Goal: Information Seeking & Learning: Learn about a topic

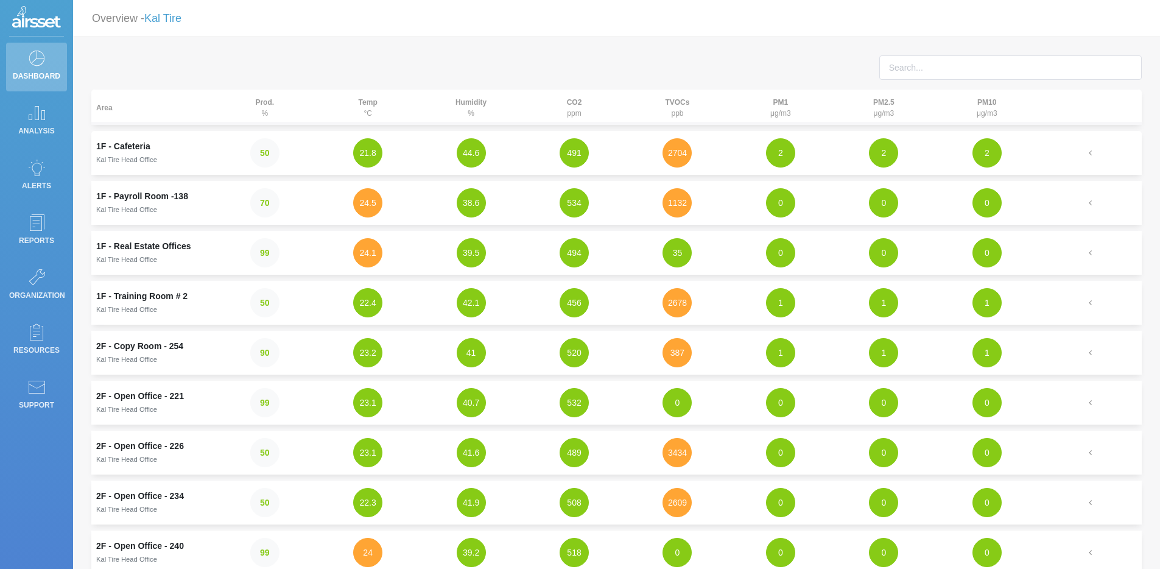
click at [977, 38] on div "Area Prod. % Temp °C Humidity % CO2 ppm TVOCs ppb PM1 μg/m3 PM2.5 μg/m3 PM10 μg…" at bounding box center [616, 447] width 1087 height 821
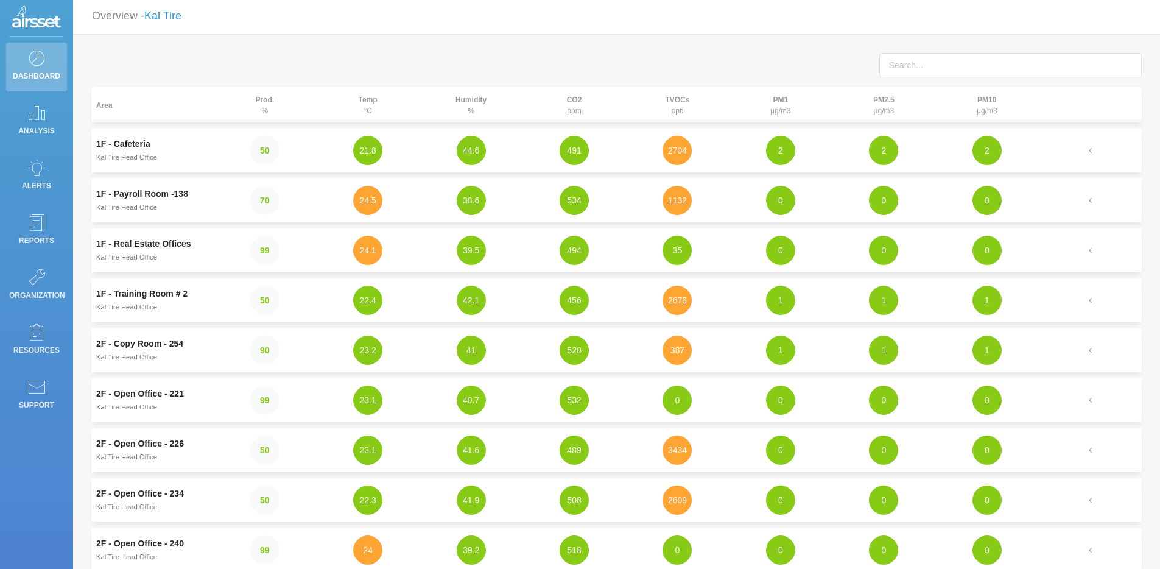
click at [181, 20] on link "Kal Tire" at bounding box center [162, 16] width 37 height 12
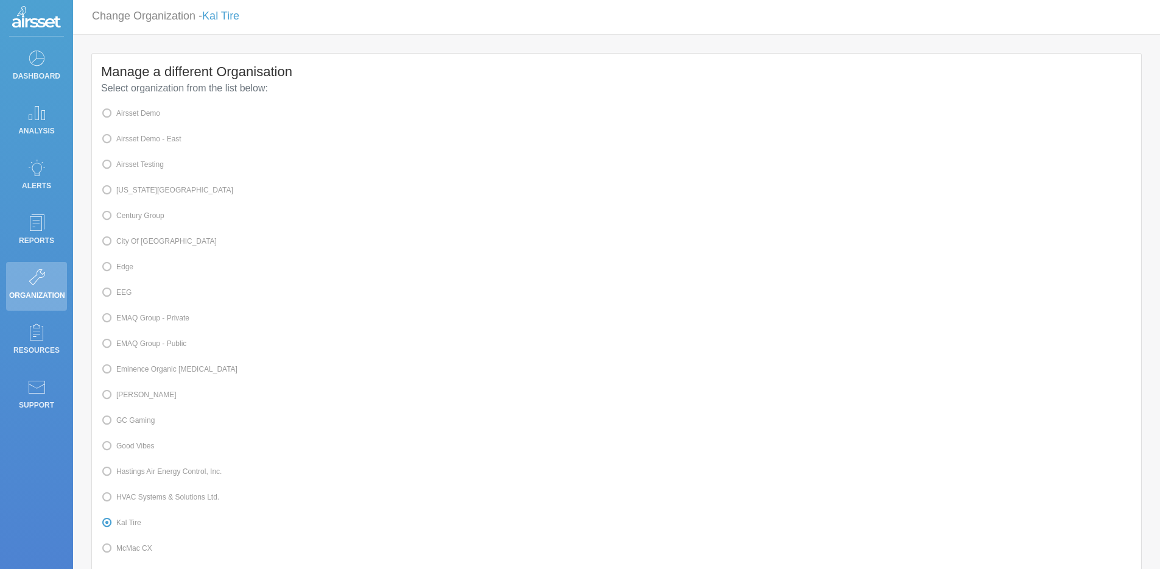
click at [155, 167] on label "Airsset Testing" at bounding box center [132, 165] width 63 height 16
click at [124, 167] on input "Airsset Testing" at bounding box center [120, 164] width 8 height 8
radio input "true"
radio input "false"
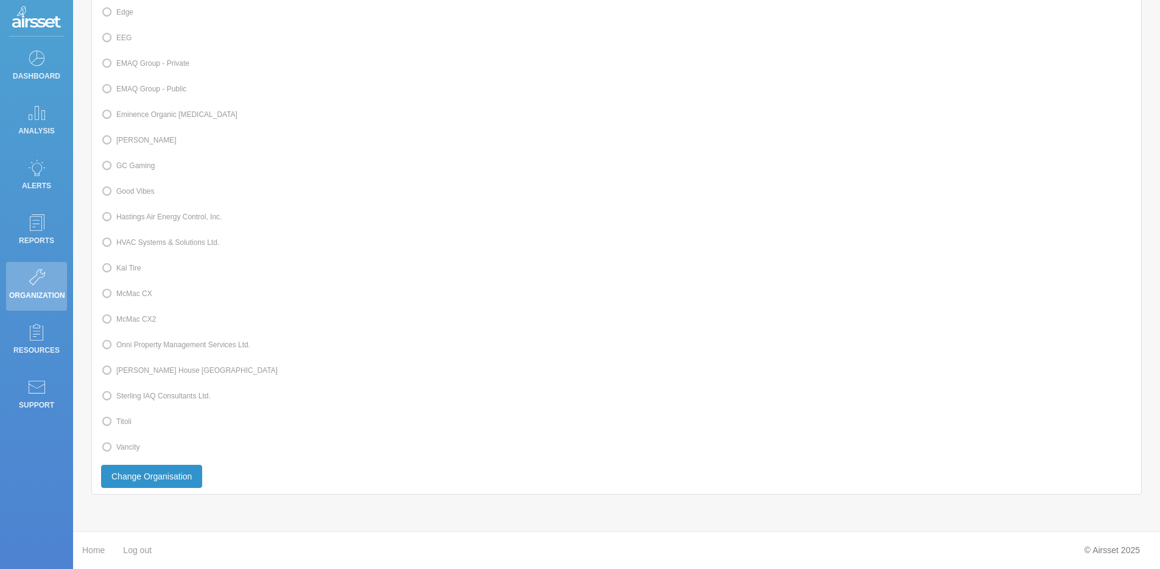
click at [197, 484] on button "Change Organisation" at bounding box center [151, 476] width 101 height 23
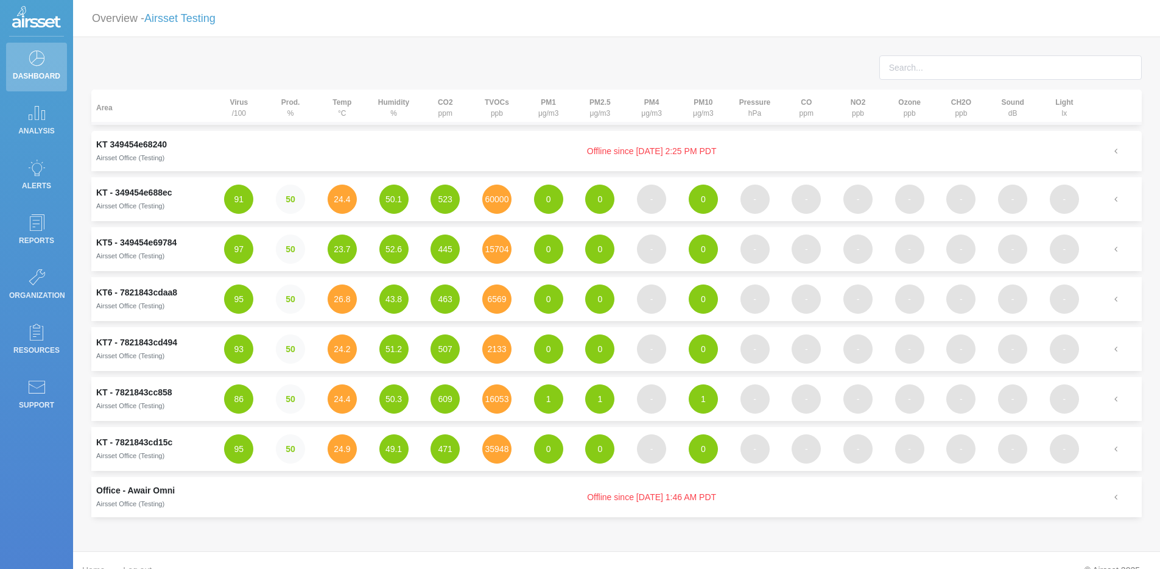
click at [521, 199] on td "60000" at bounding box center [497, 199] width 52 height 44
click at [505, 202] on button "60000" at bounding box center [496, 199] width 29 height 29
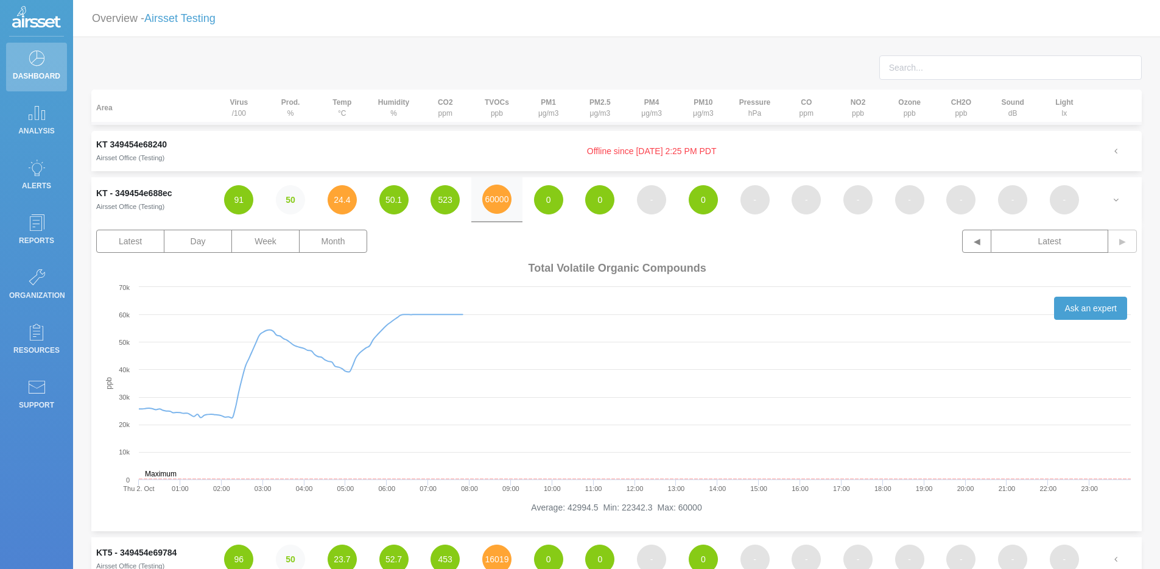
click at [479, 196] on td "60000" at bounding box center [497, 199] width 52 height 45
click at [485, 203] on button "60000" at bounding box center [496, 199] width 29 height 29
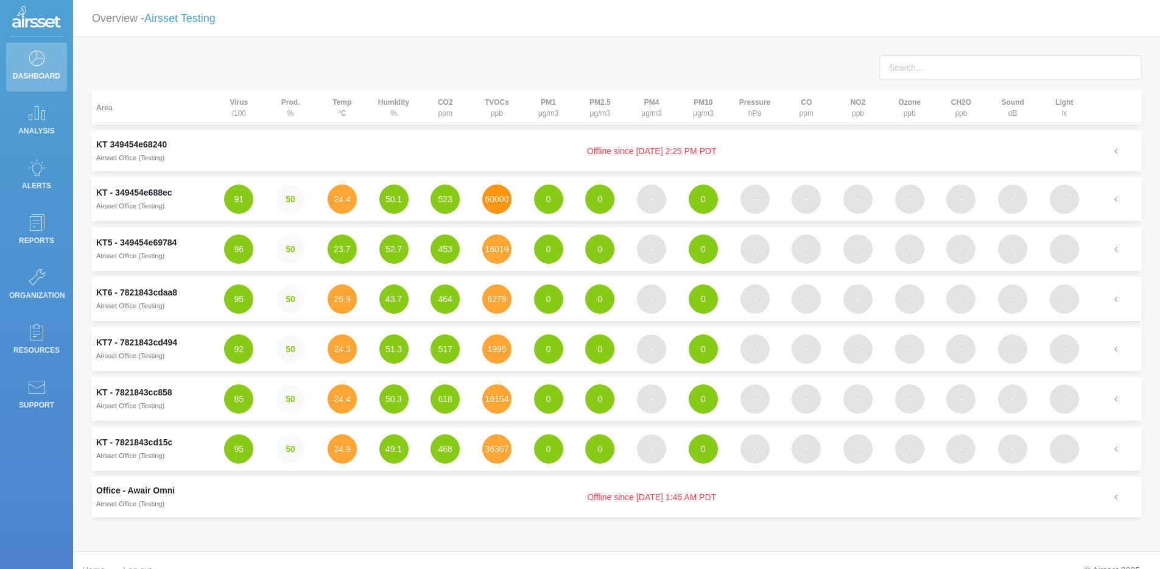
click at [495, 203] on button "60000" at bounding box center [496, 199] width 29 height 29
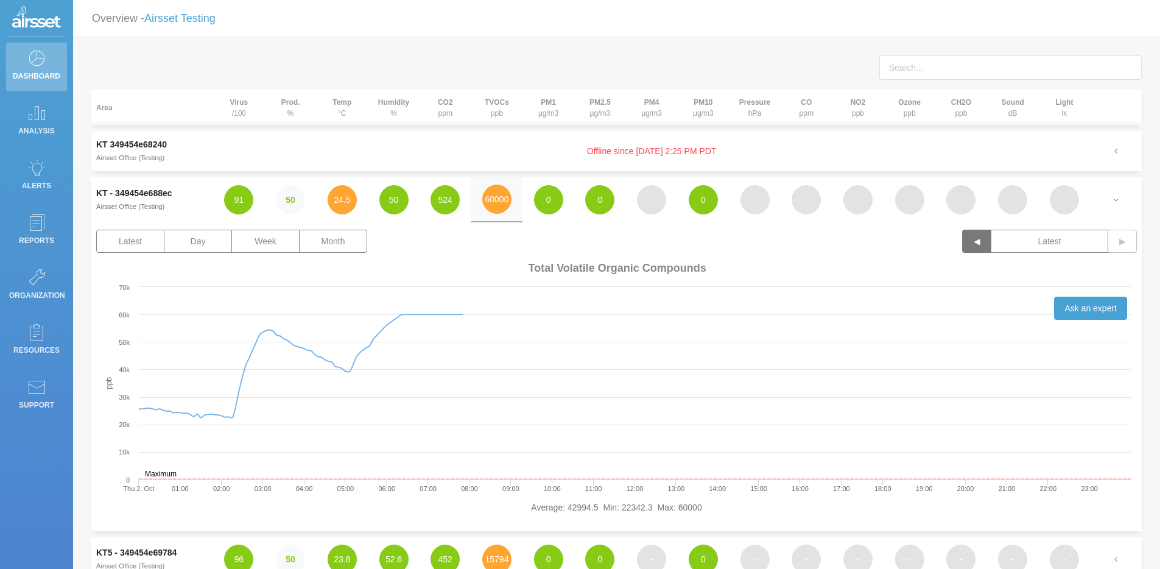
click at [981, 235] on button "◀" at bounding box center [976, 241] width 29 height 23
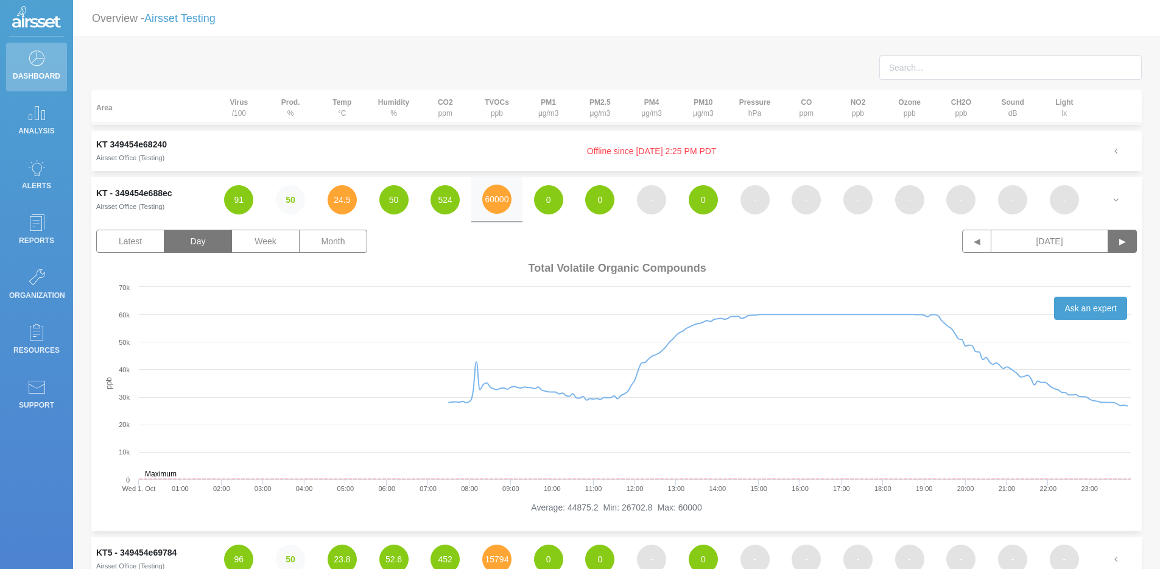
click at [1136, 244] on button "▶" at bounding box center [1122, 241] width 29 height 23
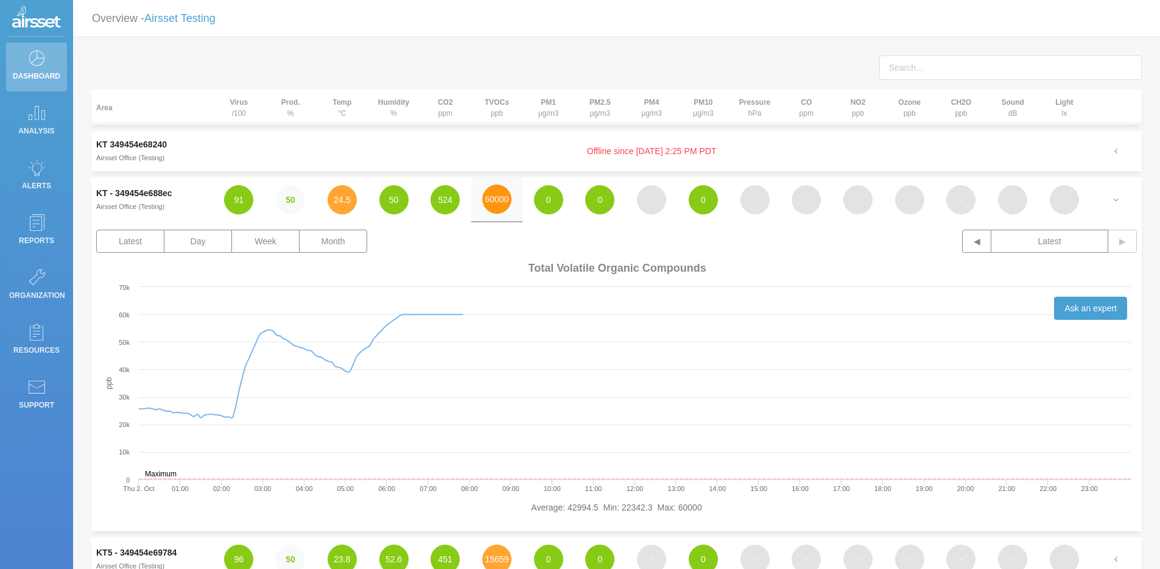
click at [493, 211] on button "60000" at bounding box center [496, 199] width 29 height 29
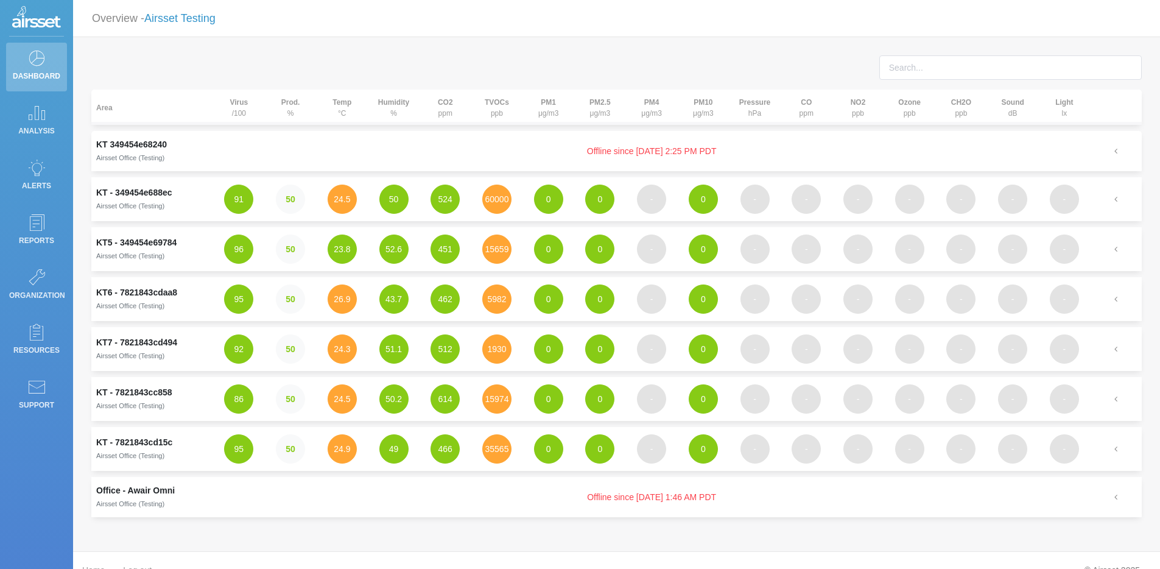
click at [193, 13] on link "Airsset Testing" at bounding box center [179, 18] width 71 height 12
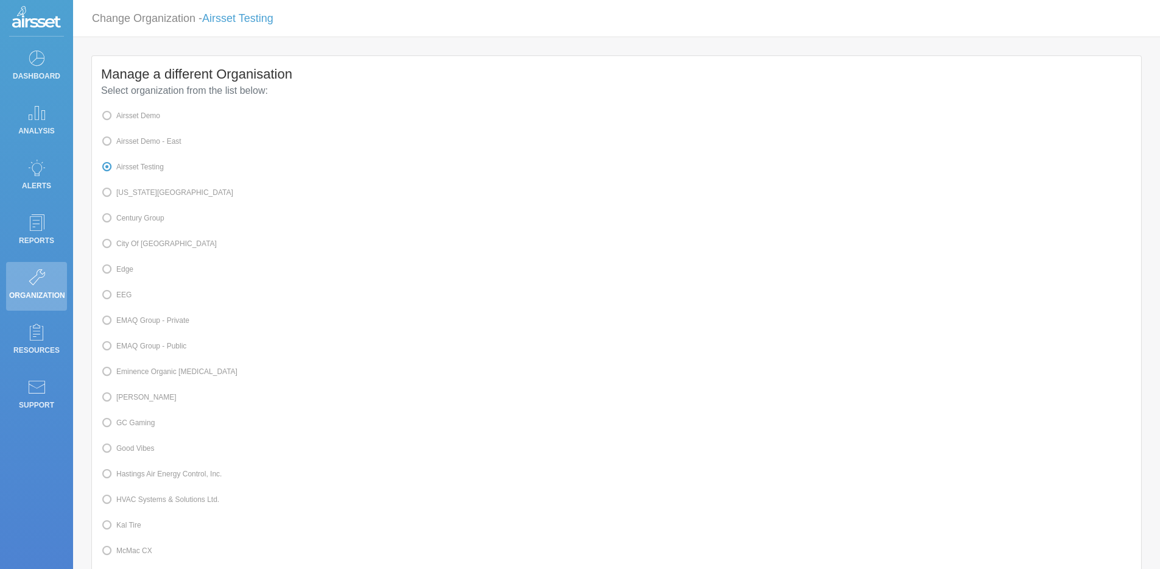
click at [130, 274] on label "Edge" at bounding box center [117, 269] width 32 height 16
click at [124, 272] on input "Edge" at bounding box center [120, 268] width 8 height 8
radio input "true"
radio input "false"
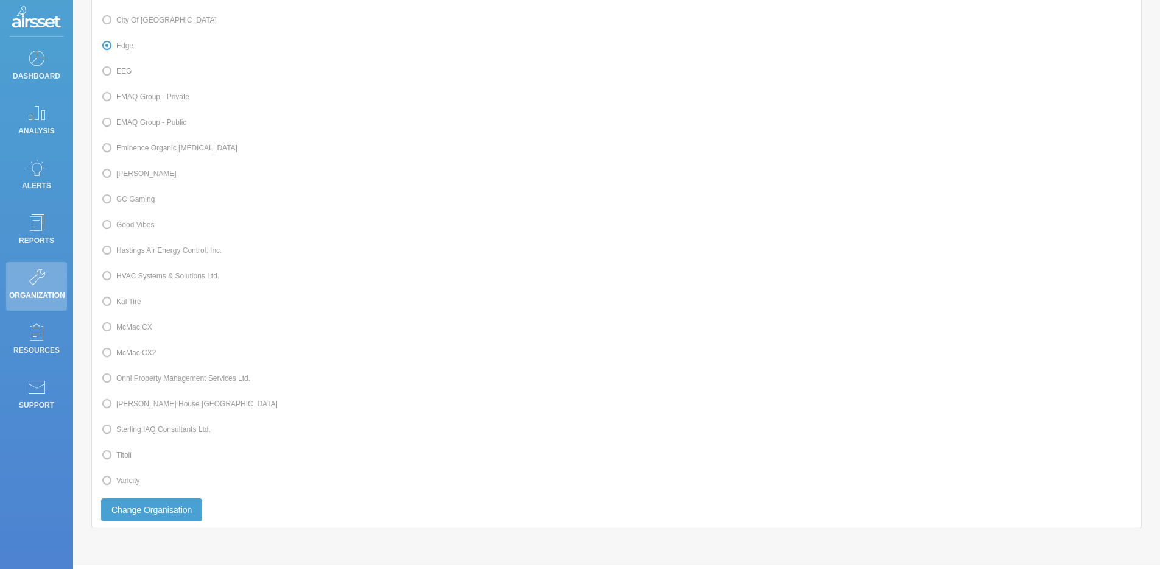
scroll to position [272, 0]
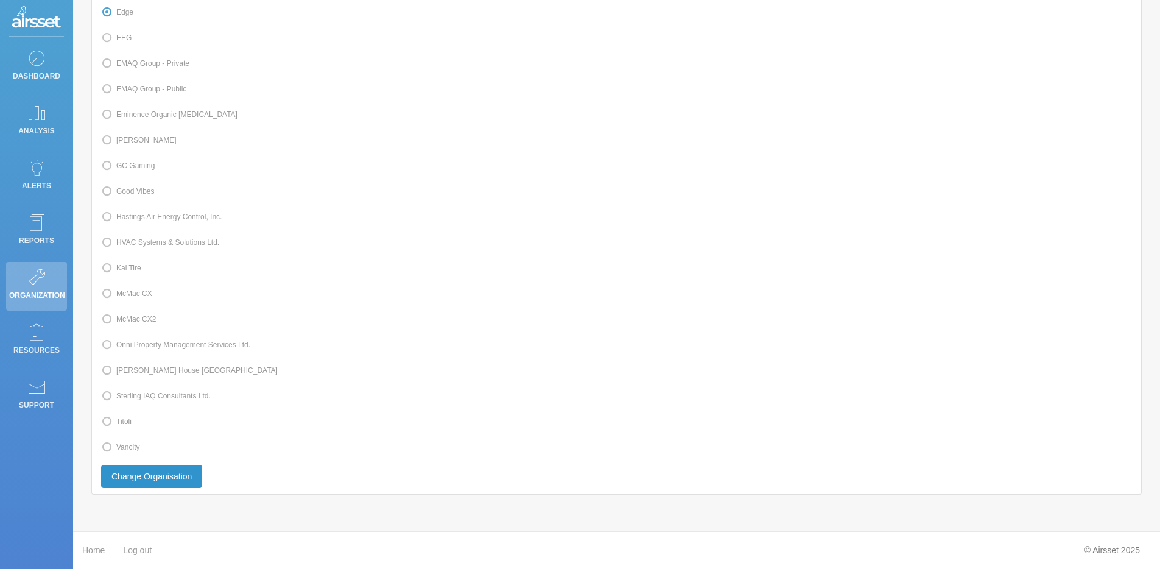
click at [165, 476] on button "Change Organisation" at bounding box center [151, 476] width 101 height 23
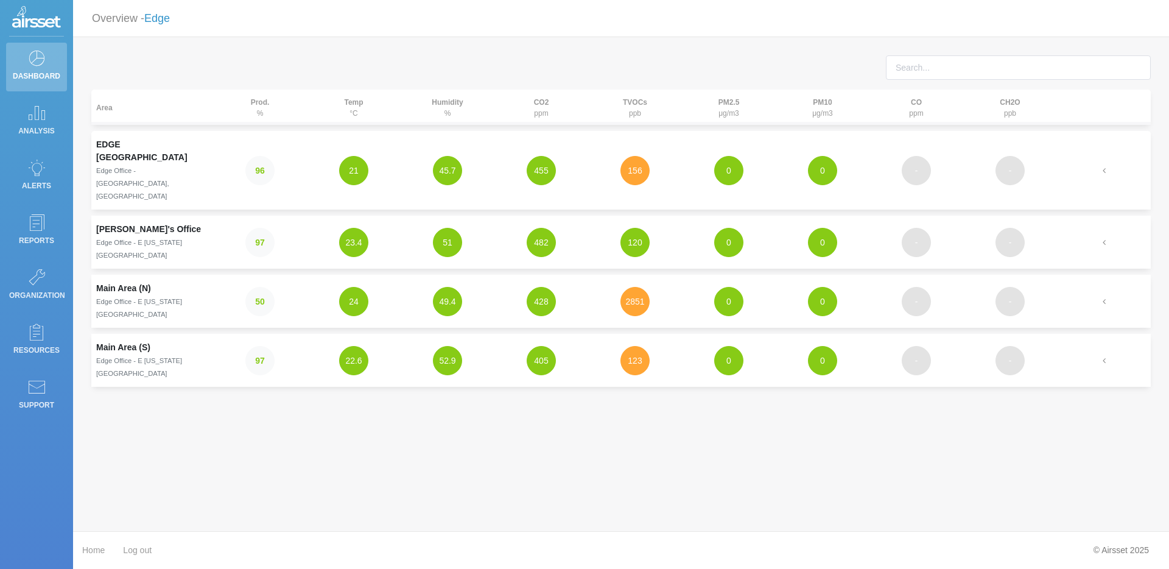
click at [149, 18] on link "Edge" at bounding box center [157, 18] width 26 height 12
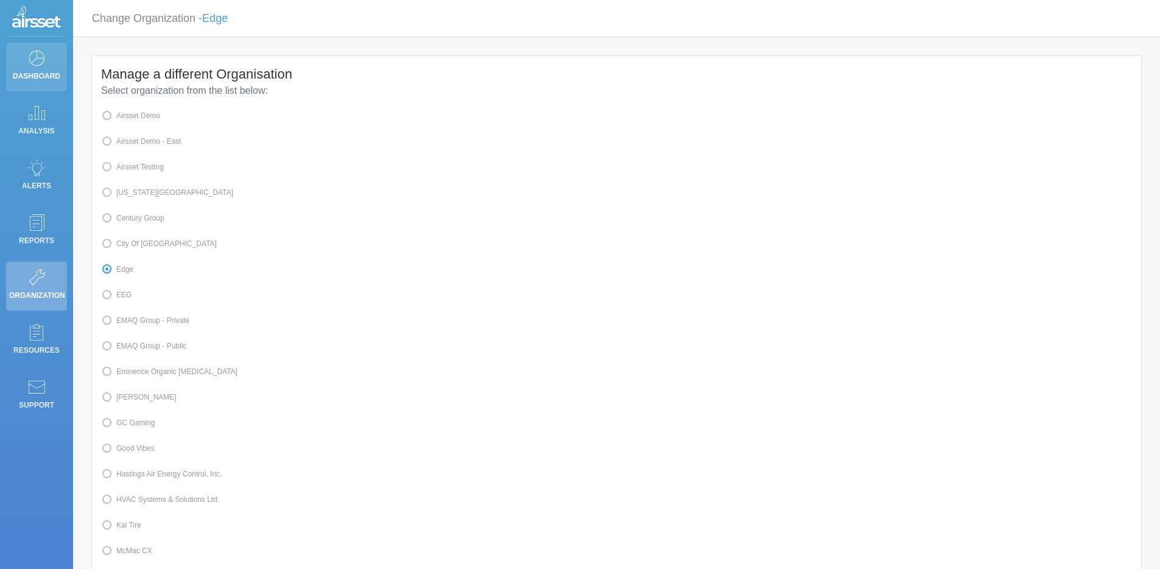
click at [43, 65] on icon at bounding box center [36, 57] width 18 height 17
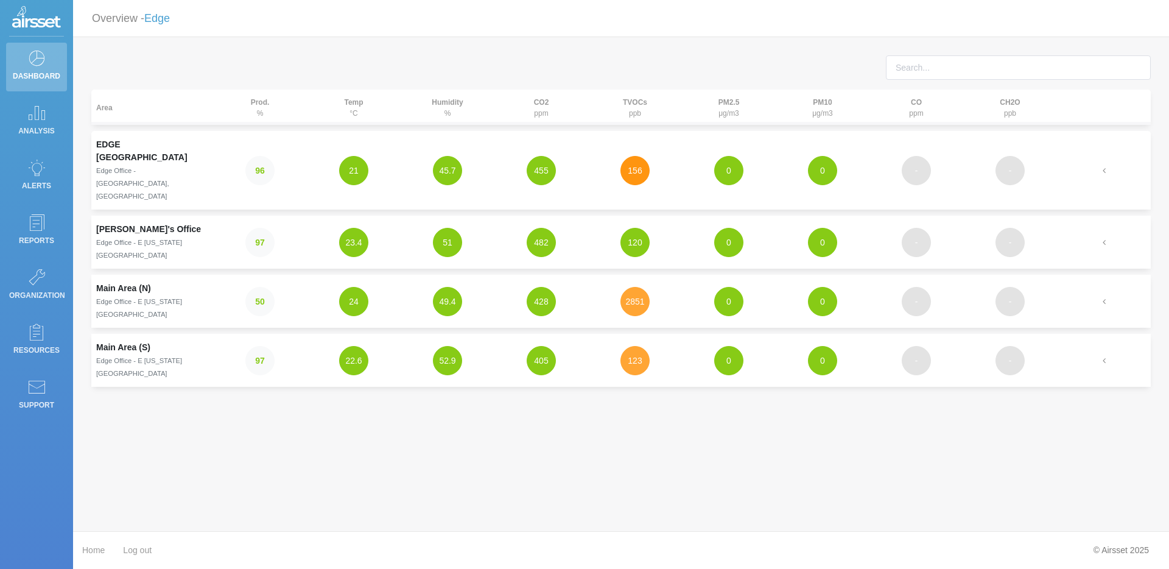
click at [632, 156] on button "156" at bounding box center [635, 170] width 29 height 29
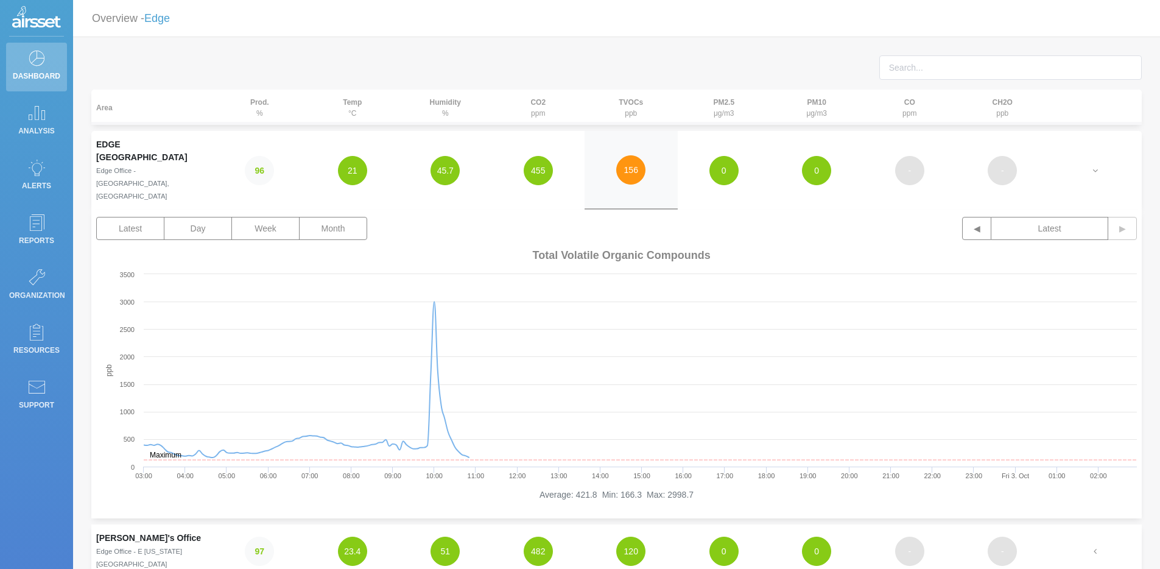
click at [632, 155] on button "156" at bounding box center [630, 169] width 29 height 29
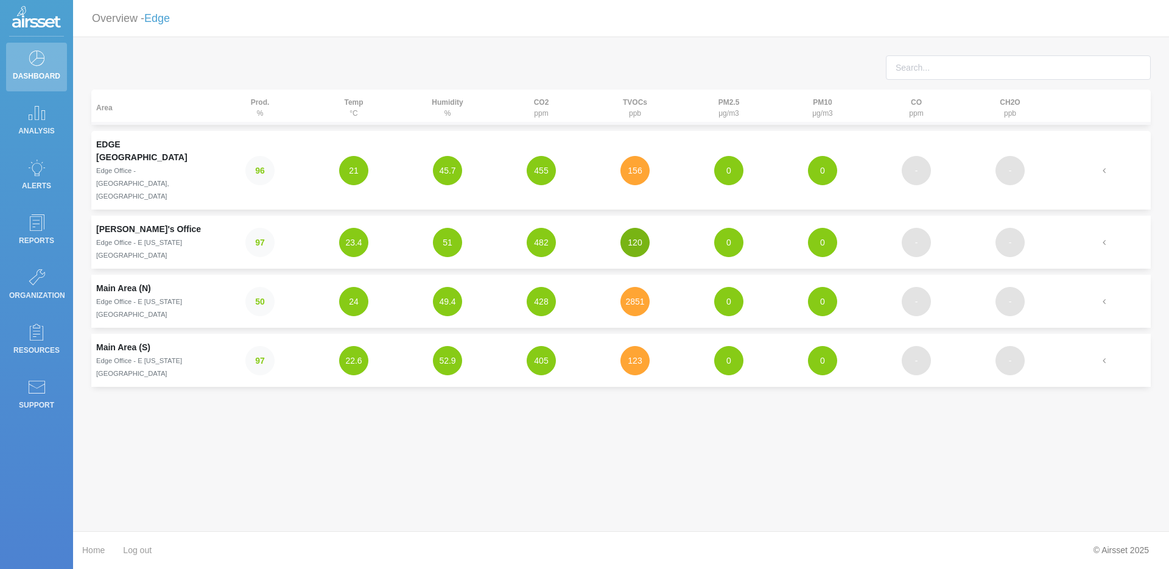
click at [638, 228] on button "120" at bounding box center [635, 242] width 29 height 29
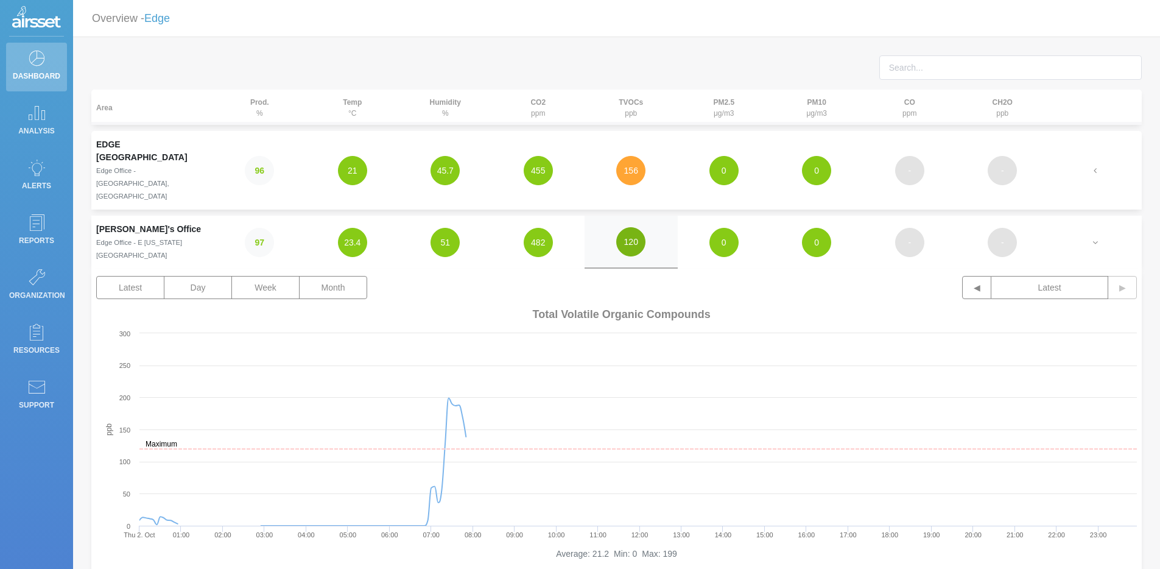
click at [637, 227] on button "120" at bounding box center [630, 241] width 29 height 29
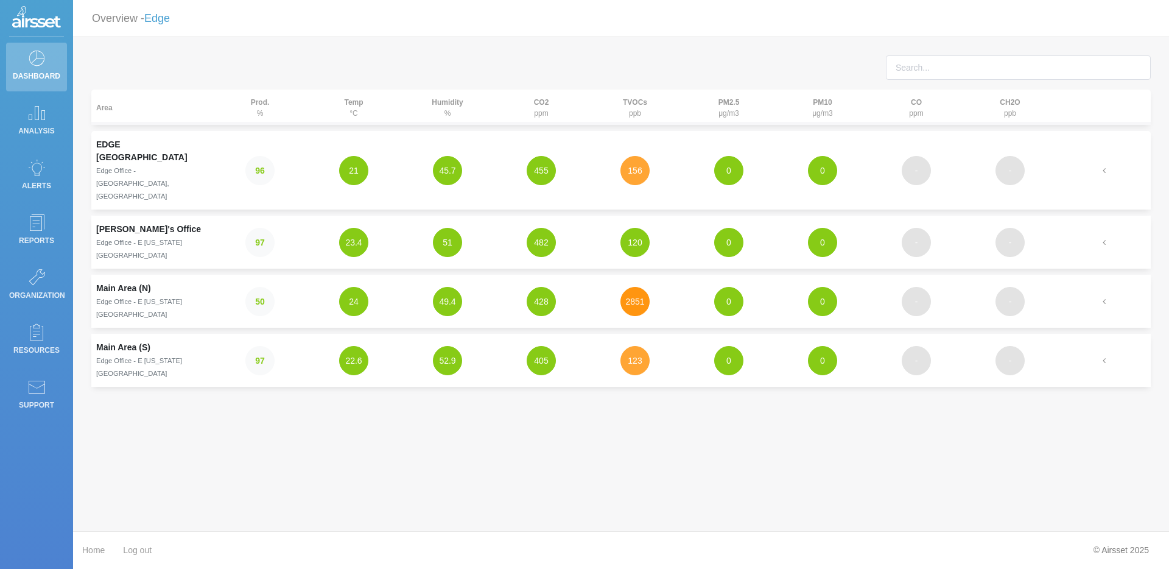
click at [630, 287] on button "2851" at bounding box center [635, 301] width 29 height 29
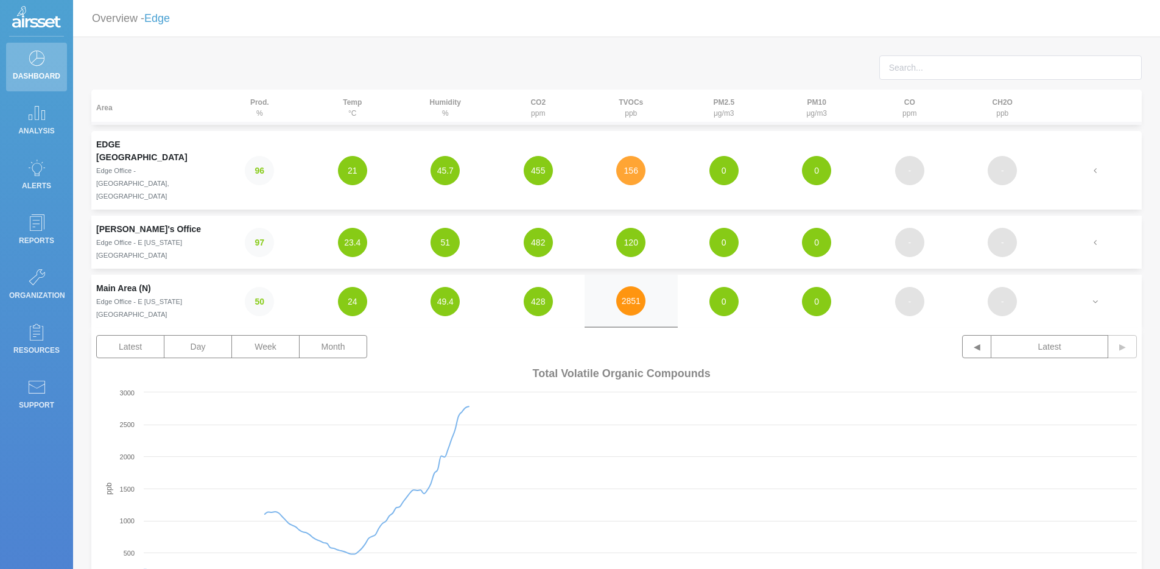
click at [630, 286] on button "2851" at bounding box center [630, 300] width 29 height 29
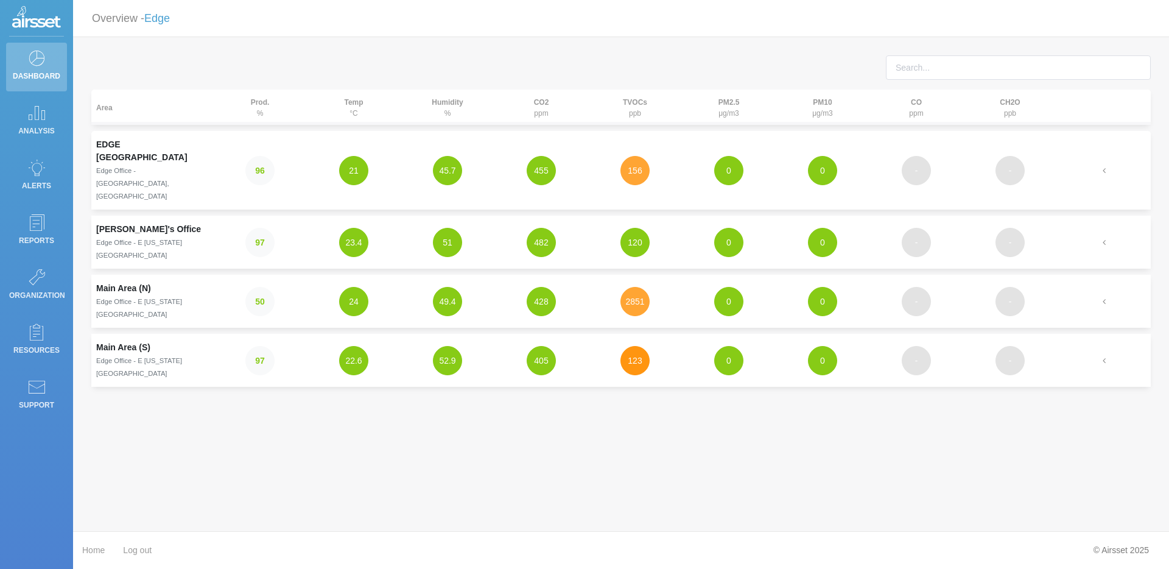
click at [635, 346] on button "123" at bounding box center [635, 360] width 29 height 29
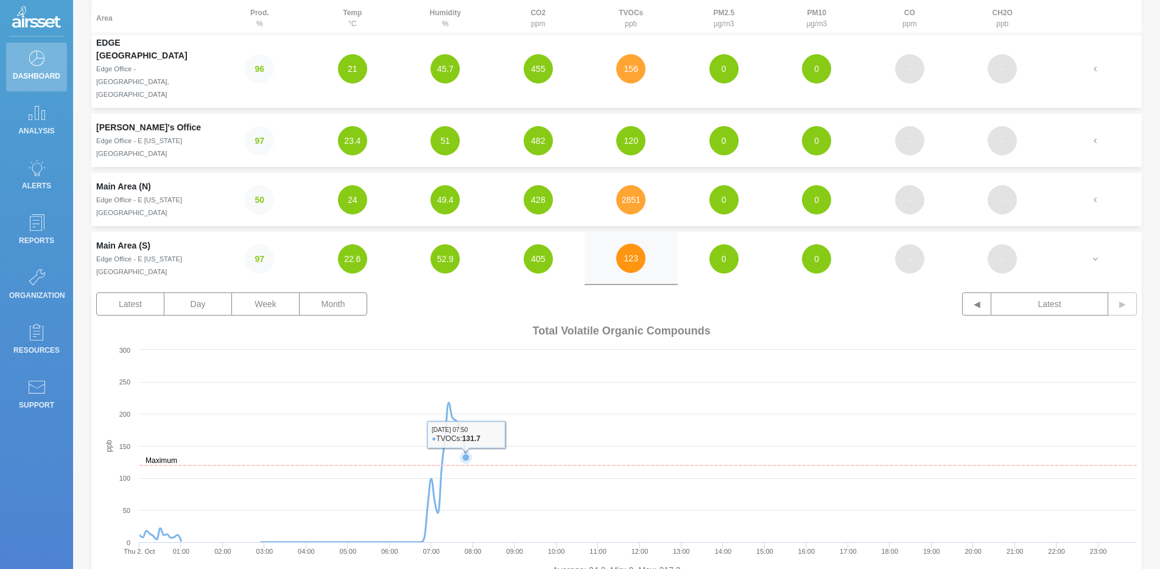
scroll to position [104, 0]
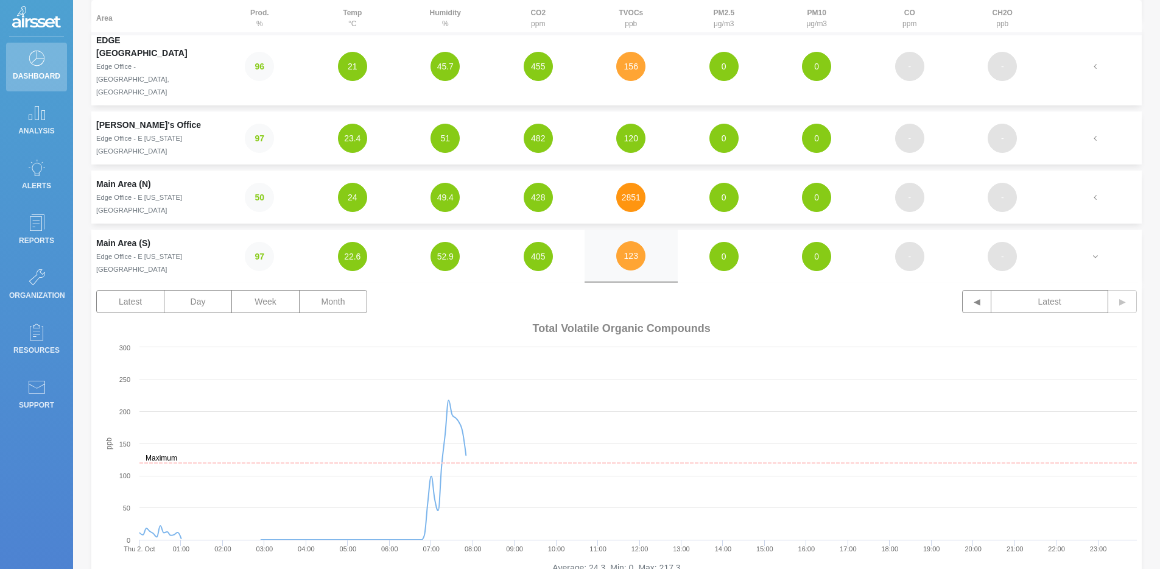
click at [638, 183] on button "2851" at bounding box center [630, 197] width 29 height 29
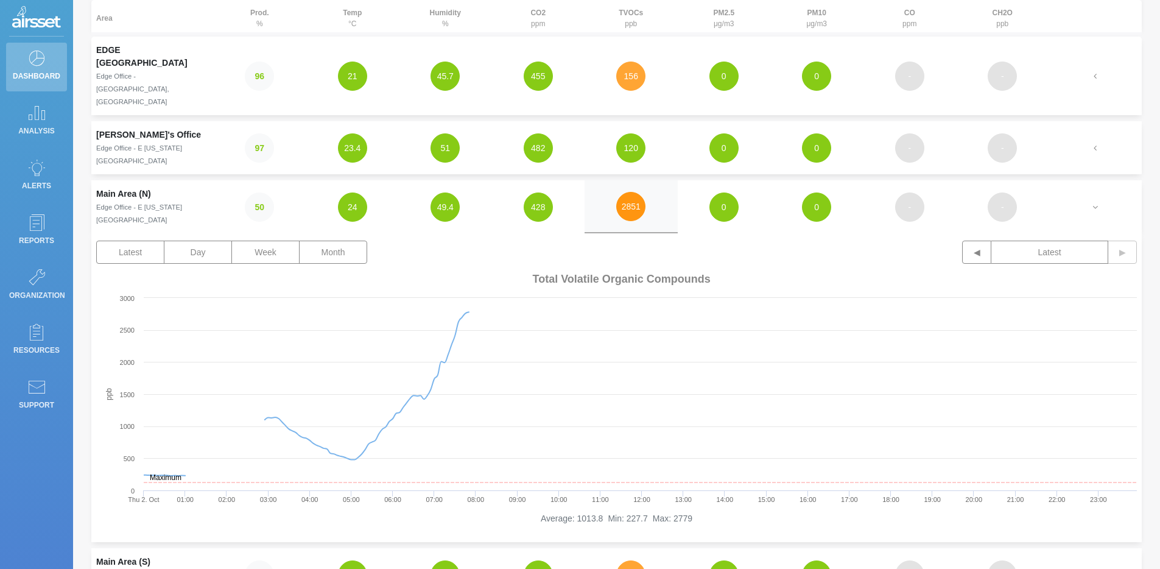
scroll to position [138, 0]
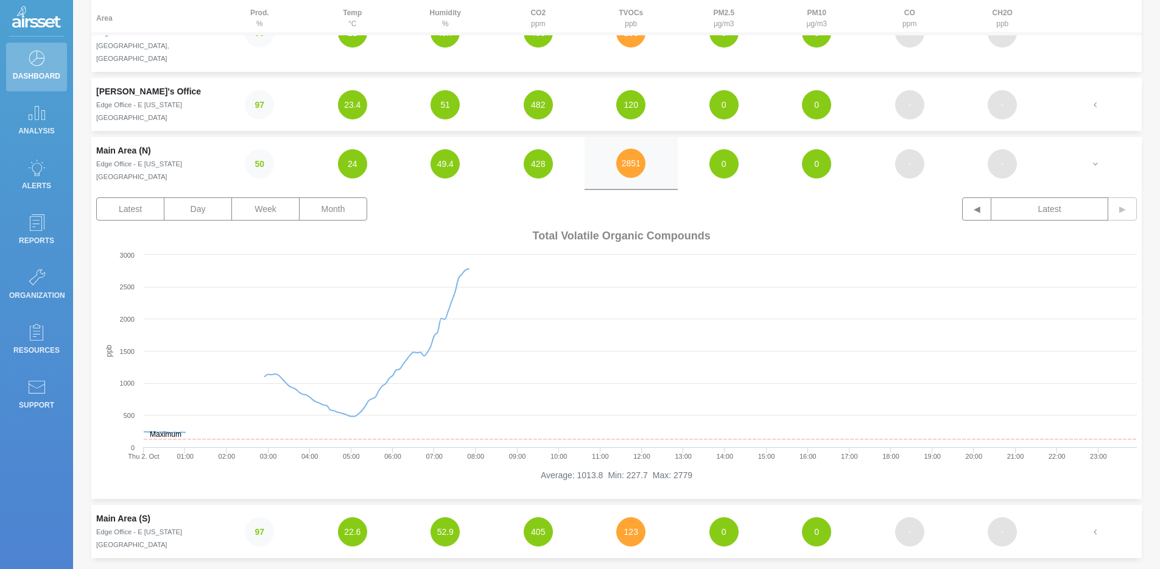
click at [639, 78] on td "120" at bounding box center [631, 104] width 93 height 53
click at [634, 90] on button "120" at bounding box center [630, 104] width 29 height 29
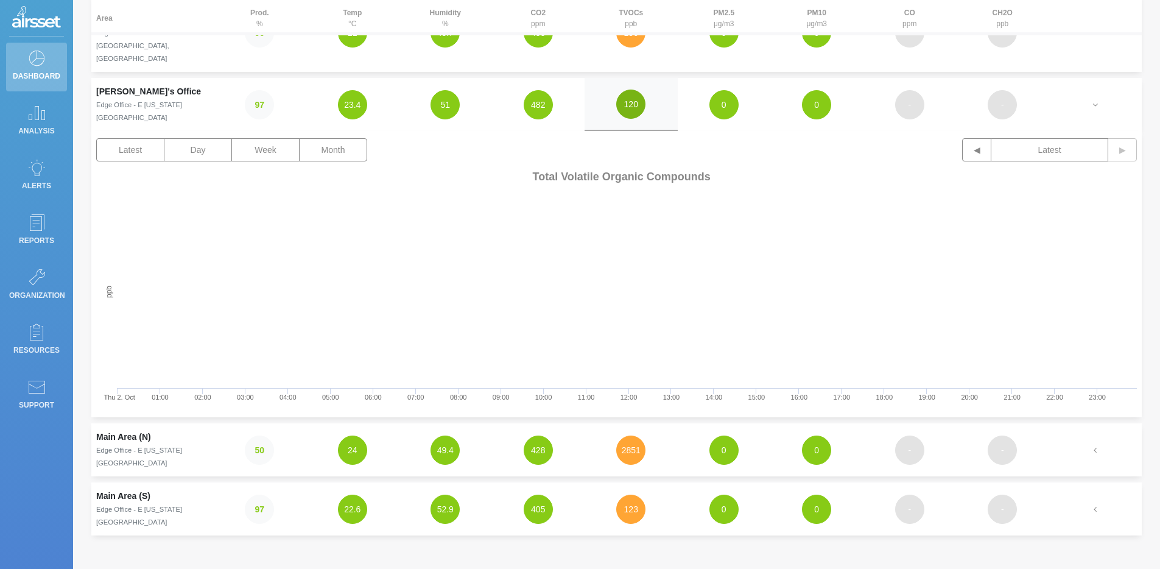
scroll to position [0, 0]
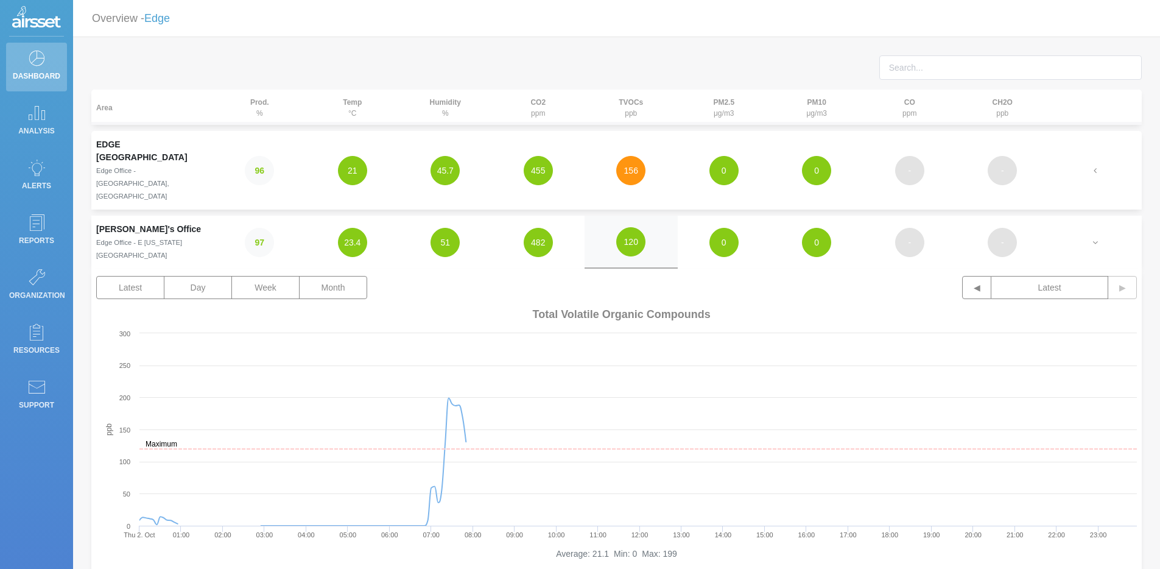
click at [625, 156] on button "156" at bounding box center [630, 170] width 29 height 29
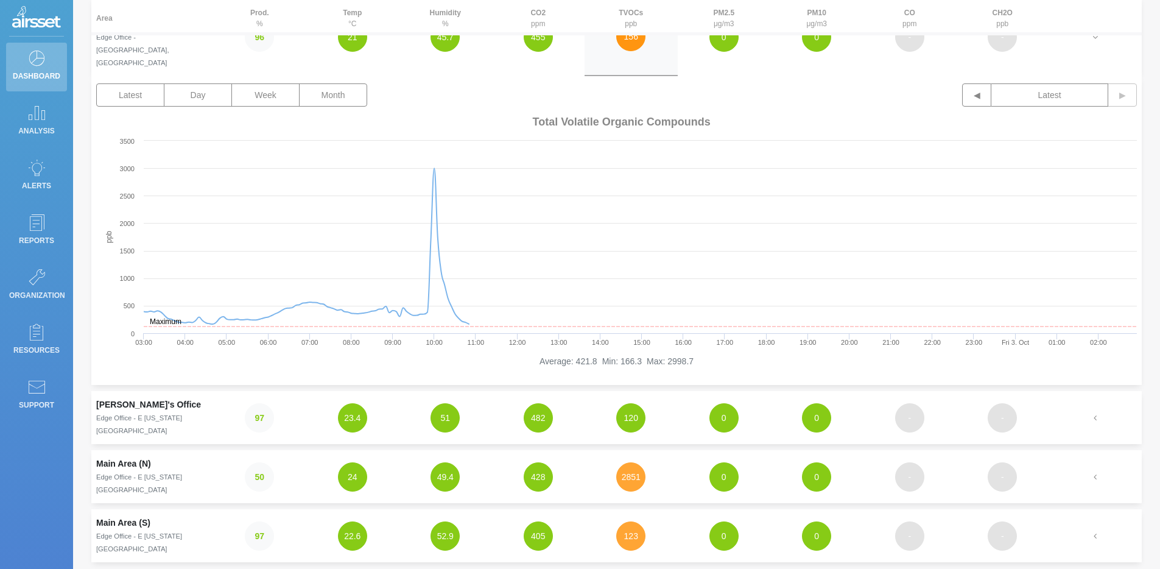
scroll to position [138, 0]
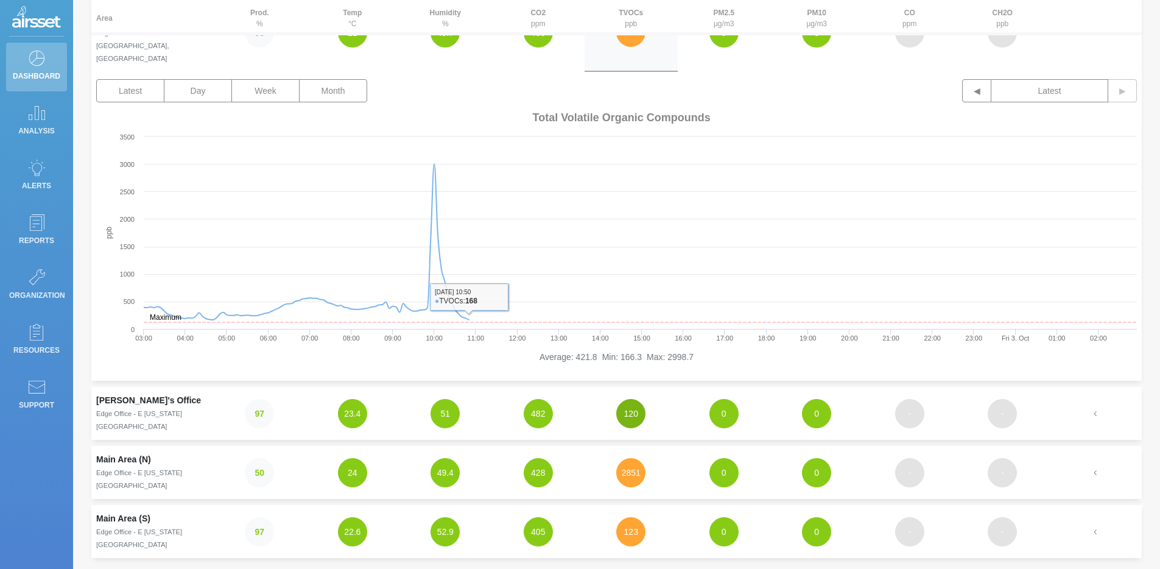
click at [632, 399] on button "120" at bounding box center [630, 413] width 29 height 29
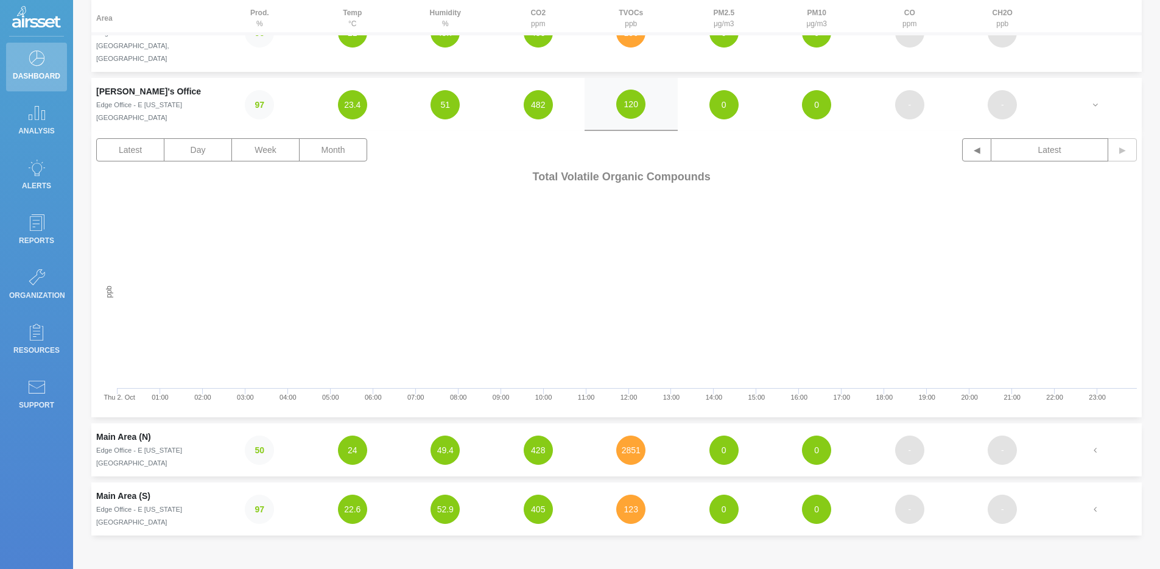
scroll to position [0, 0]
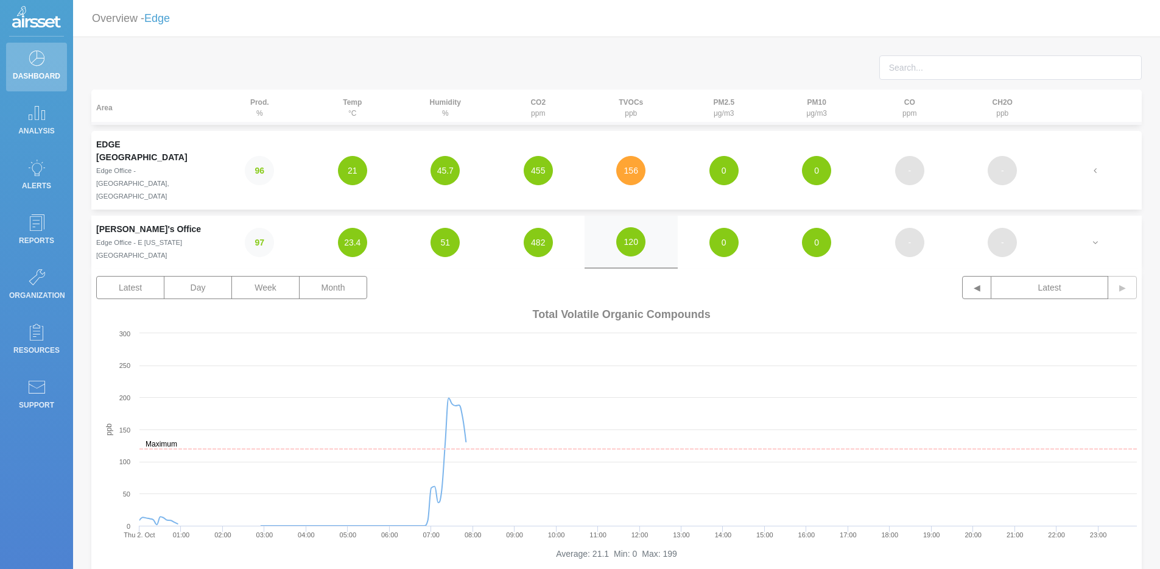
drag, startPoint x: 338, startPoint y: 65, endPoint x: 309, endPoint y: 60, distance: 29.0
click at [336, 65] on div at bounding box center [616, 72] width 1069 height 34
click at [157, 22] on link "Edge" at bounding box center [157, 18] width 26 height 12
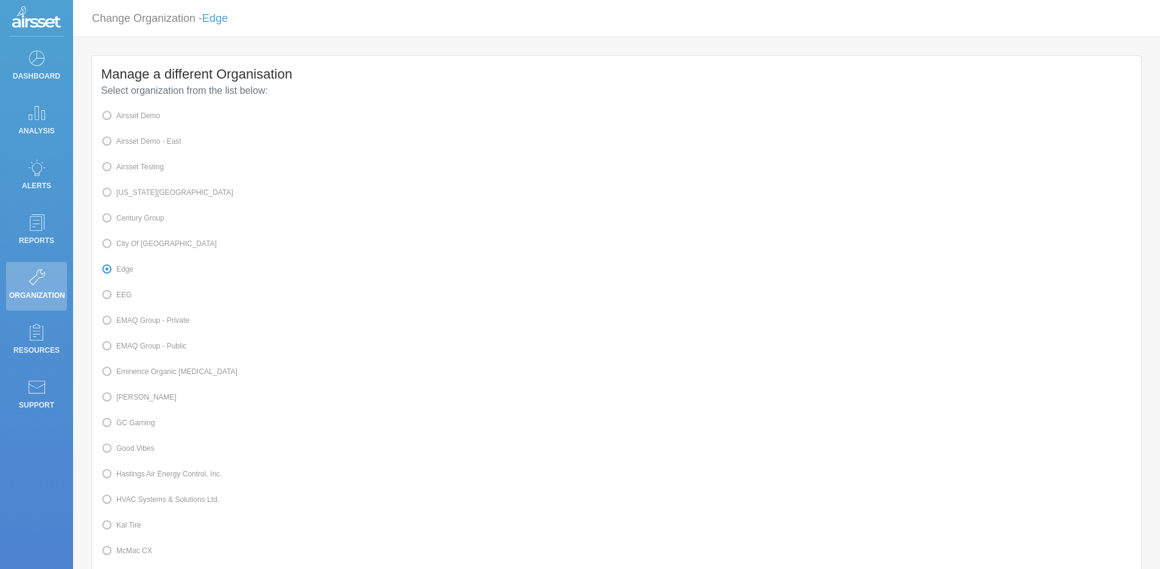
click at [159, 170] on label "Airsset Testing" at bounding box center [132, 167] width 63 height 16
click at [137, 169] on label "Airsset Testing" at bounding box center [132, 167] width 63 height 16
click at [124, 169] on input "Airsset Testing" at bounding box center [120, 166] width 8 height 8
radio input "true"
radio input "false"
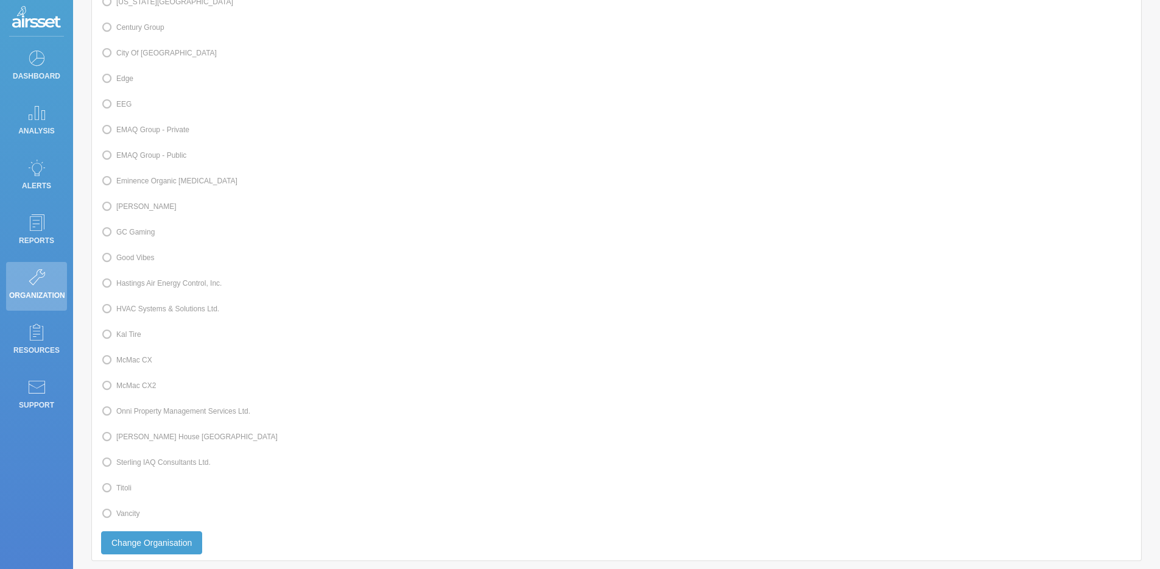
scroll to position [272, 0]
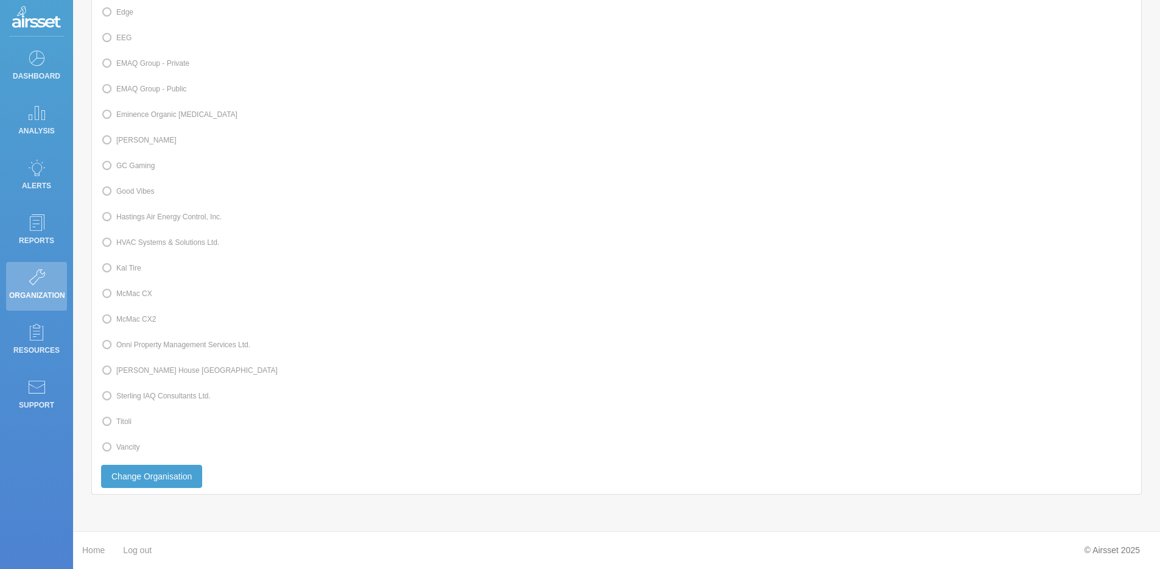
click at [203, 480] on div "Manage a different Organisation Select organization from the list below: Airsse…" at bounding box center [616, 146] width 1049 height 695
click at [175, 479] on button "Change Organisation" at bounding box center [151, 476] width 101 height 23
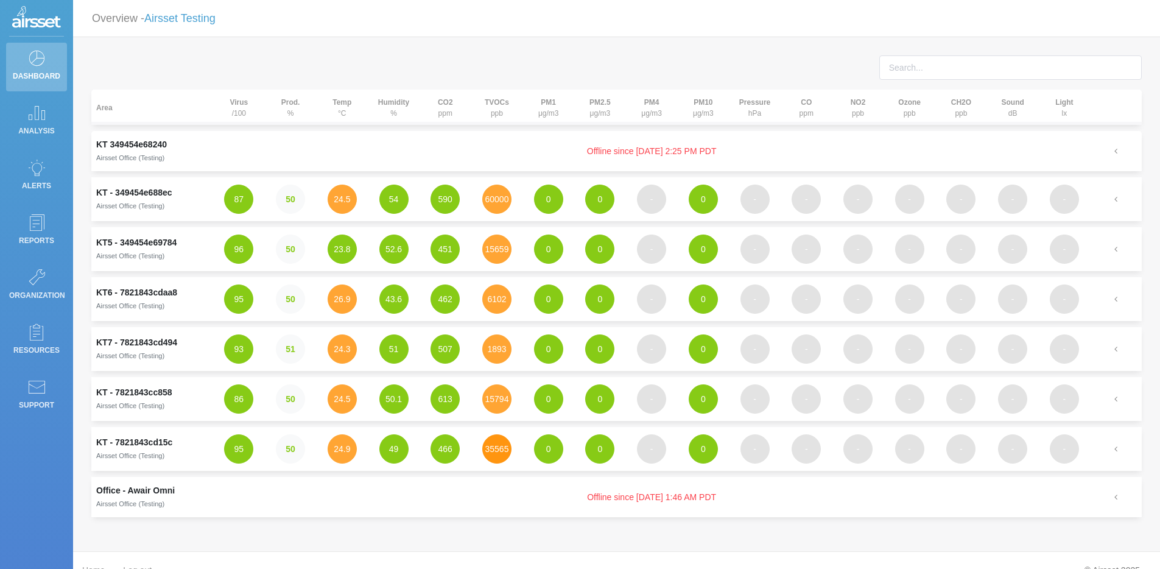
click at [491, 457] on button "35565" at bounding box center [496, 448] width 29 height 29
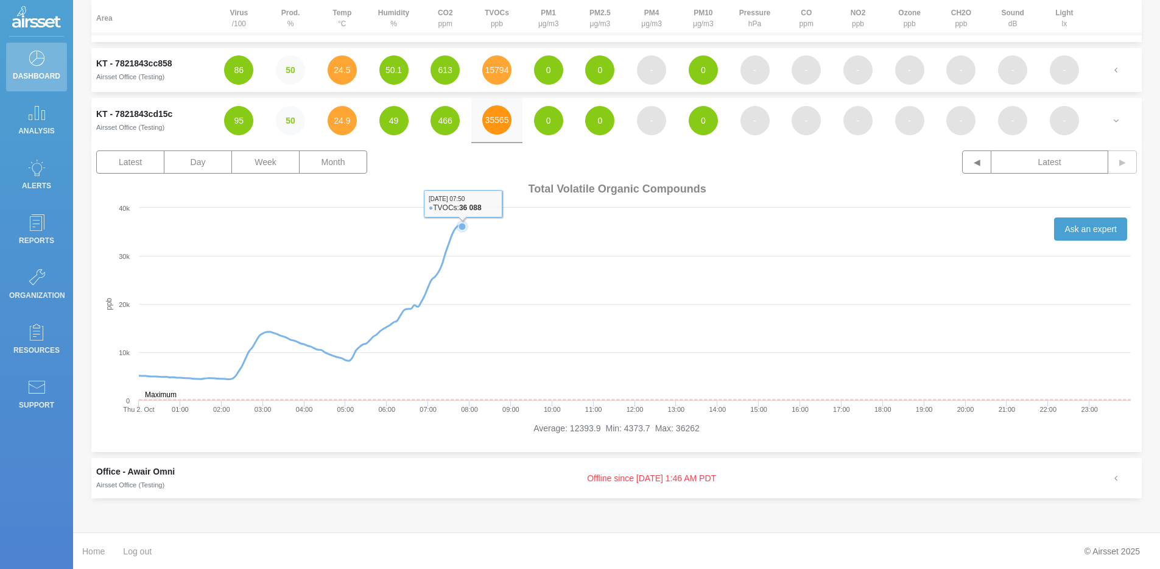
scroll to position [330, 0]
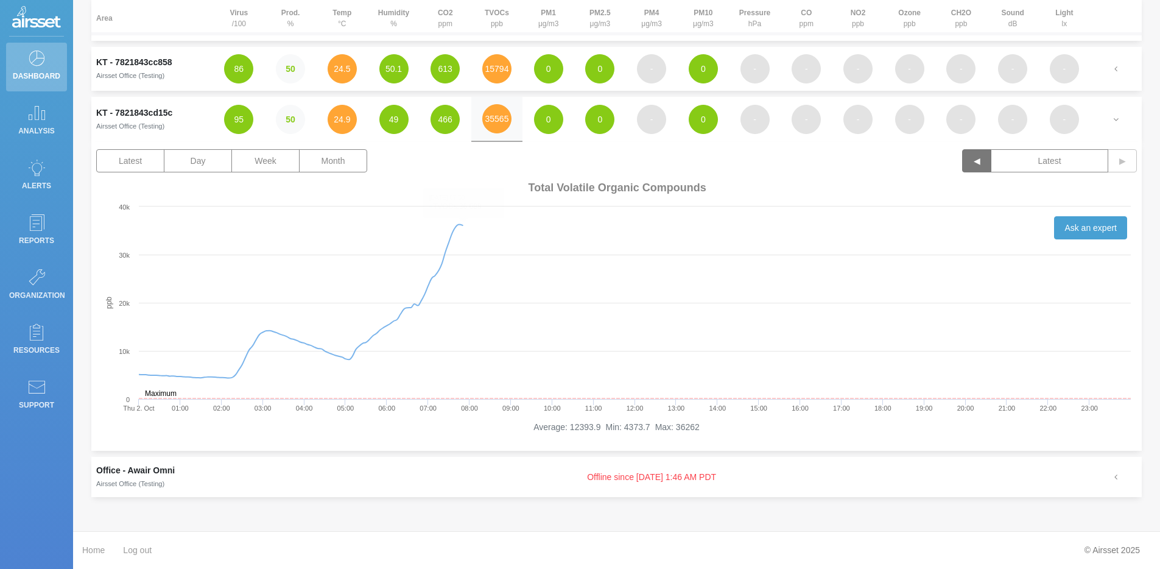
click at [974, 165] on button "◀" at bounding box center [976, 160] width 29 height 23
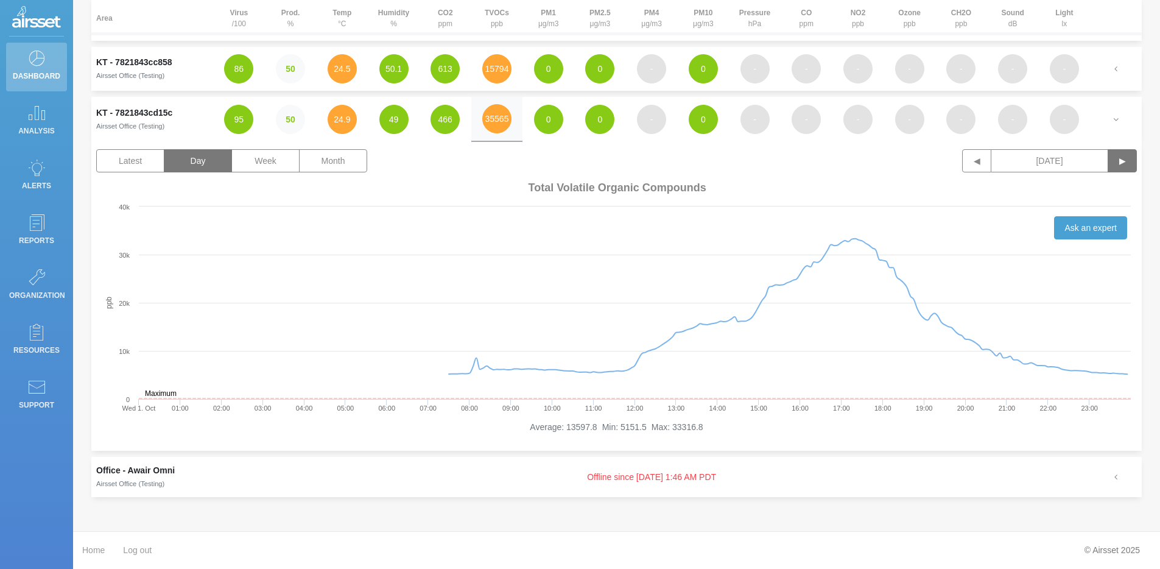
click at [1135, 167] on button "▶" at bounding box center [1122, 160] width 29 height 23
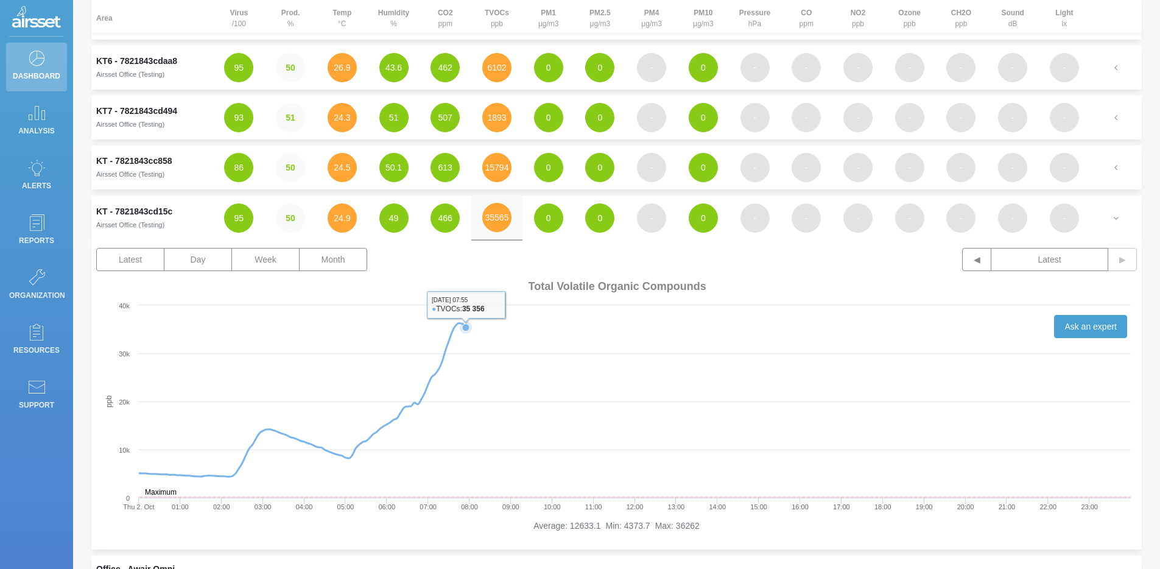
scroll to position [232, 0]
click at [979, 262] on button "◀" at bounding box center [976, 258] width 29 height 23
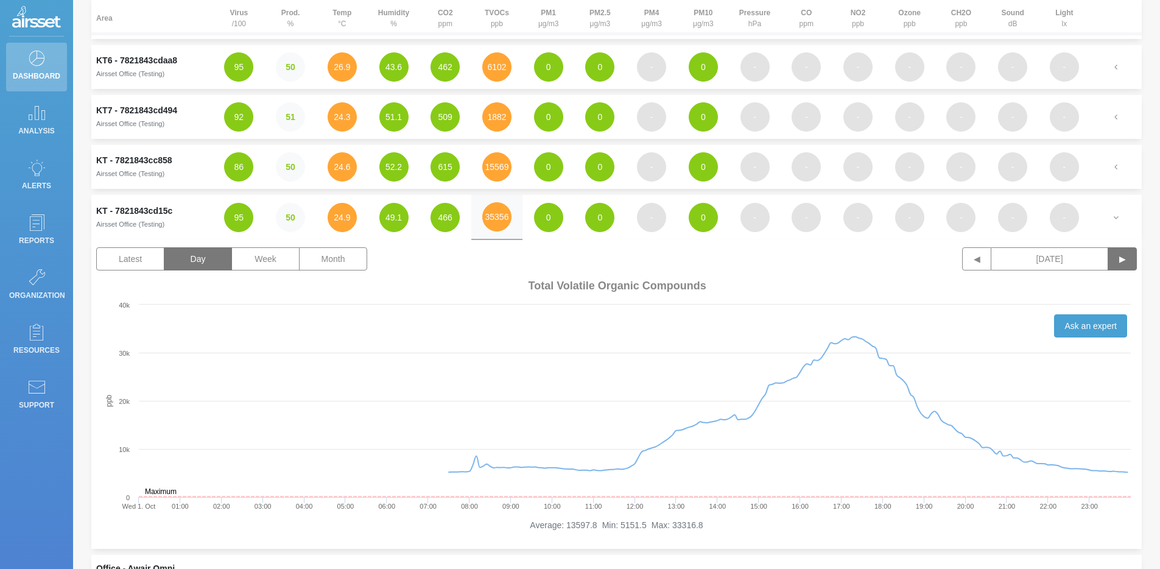
click at [1127, 258] on button "▶" at bounding box center [1122, 258] width 29 height 23
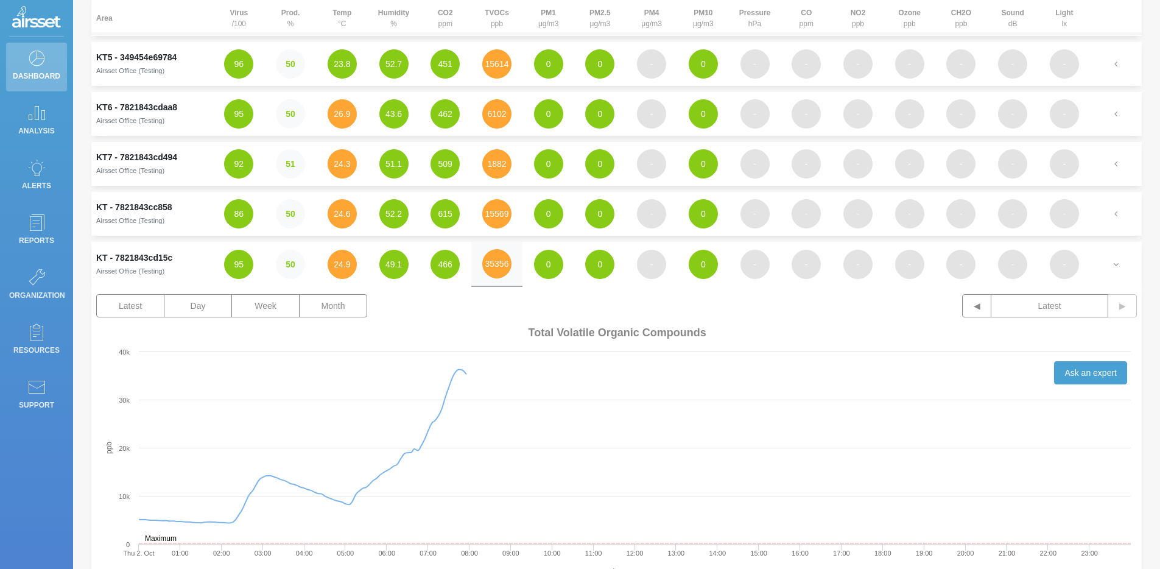
scroll to position [217, 0]
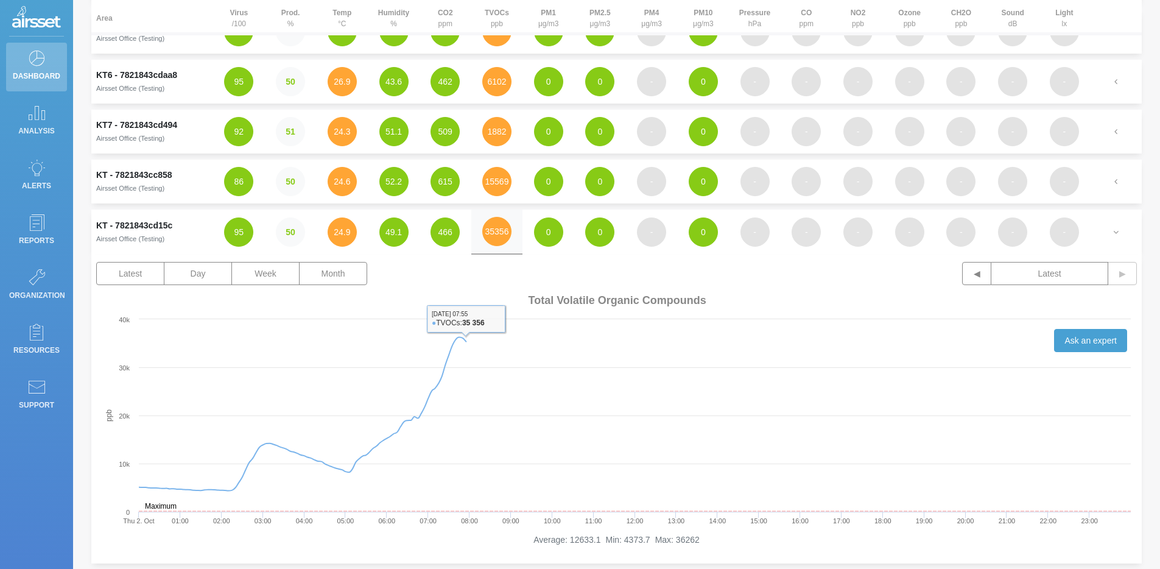
click at [486, 244] on td "35356" at bounding box center [497, 231] width 52 height 45
click at [502, 227] on button "35356" at bounding box center [496, 231] width 29 height 29
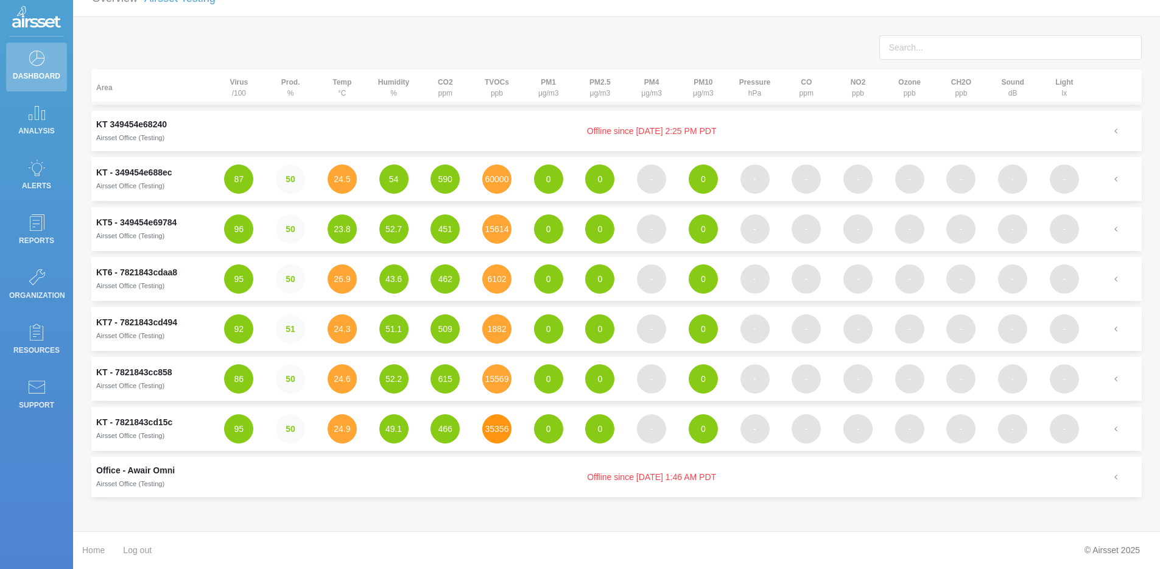
scroll to position [20, 0]
click at [508, 434] on button "35356" at bounding box center [496, 428] width 29 height 29
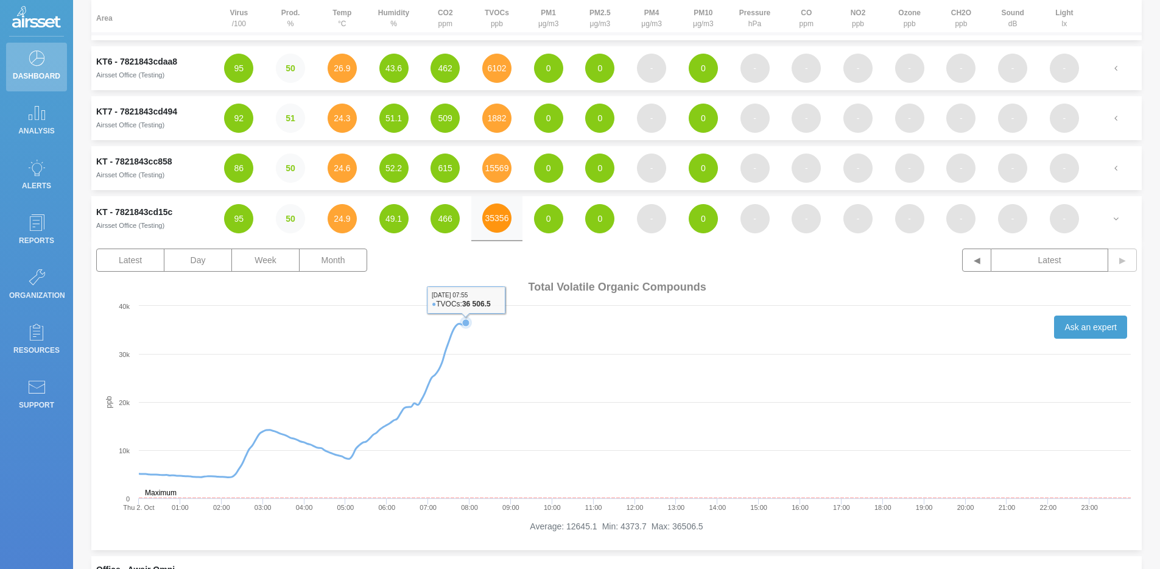
scroll to position [242, 0]
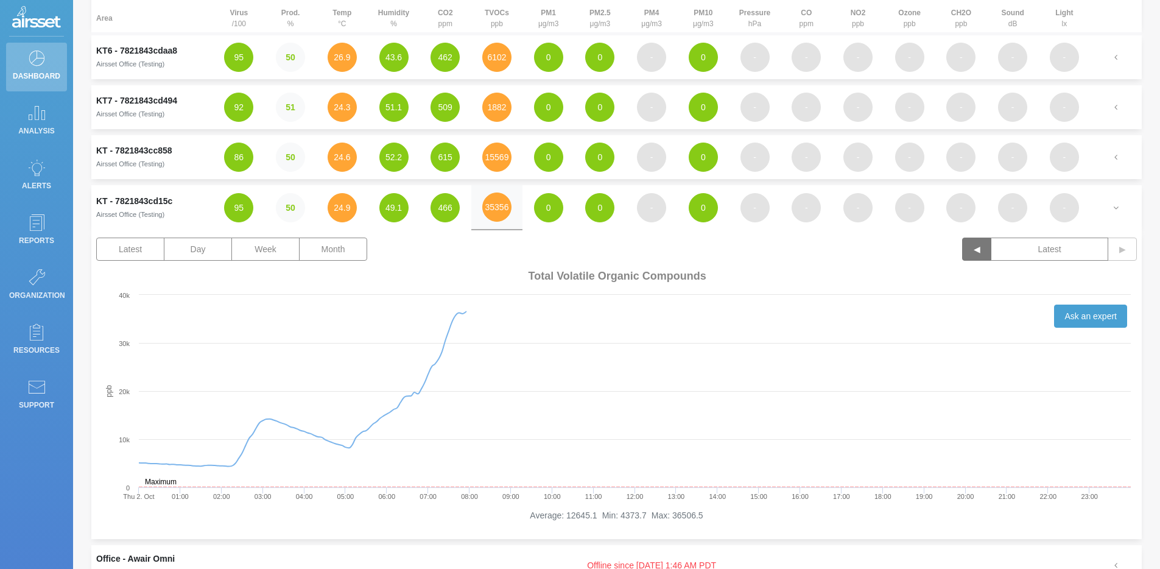
click at [981, 255] on button "◀" at bounding box center [976, 249] width 29 height 23
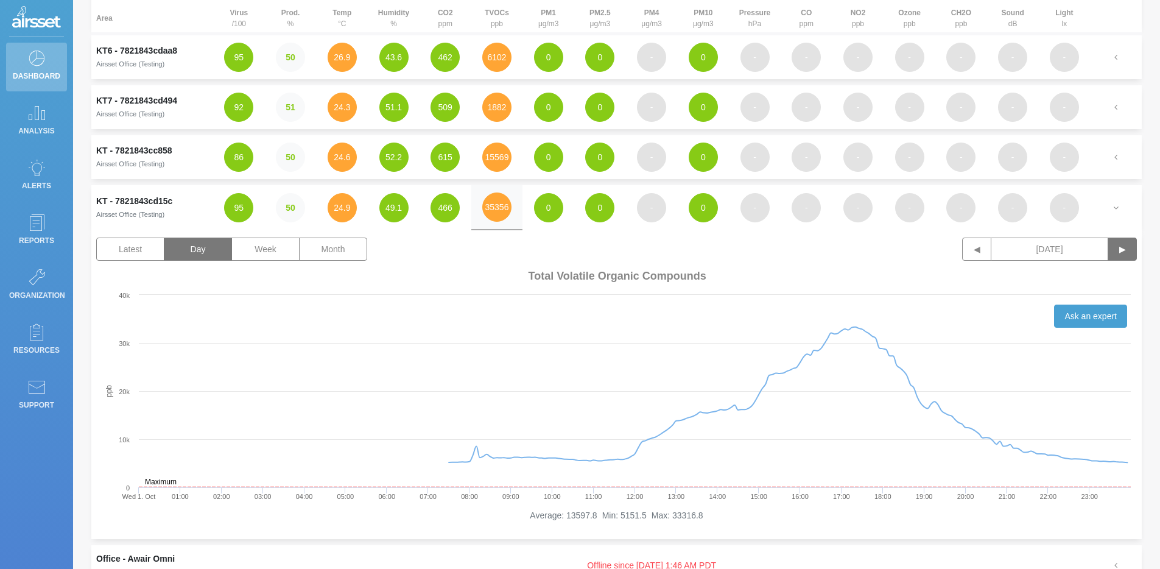
click at [1130, 253] on button "▶" at bounding box center [1122, 249] width 29 height 23
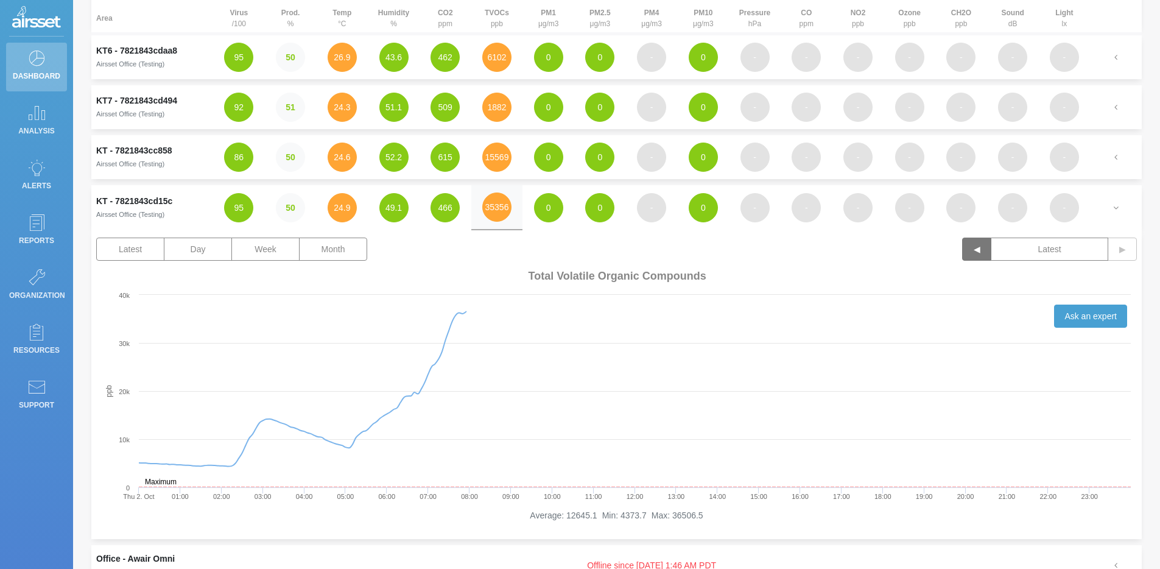
click at [979, 256] on button "◀" at bounding box center [976, 249] width 29 height 23
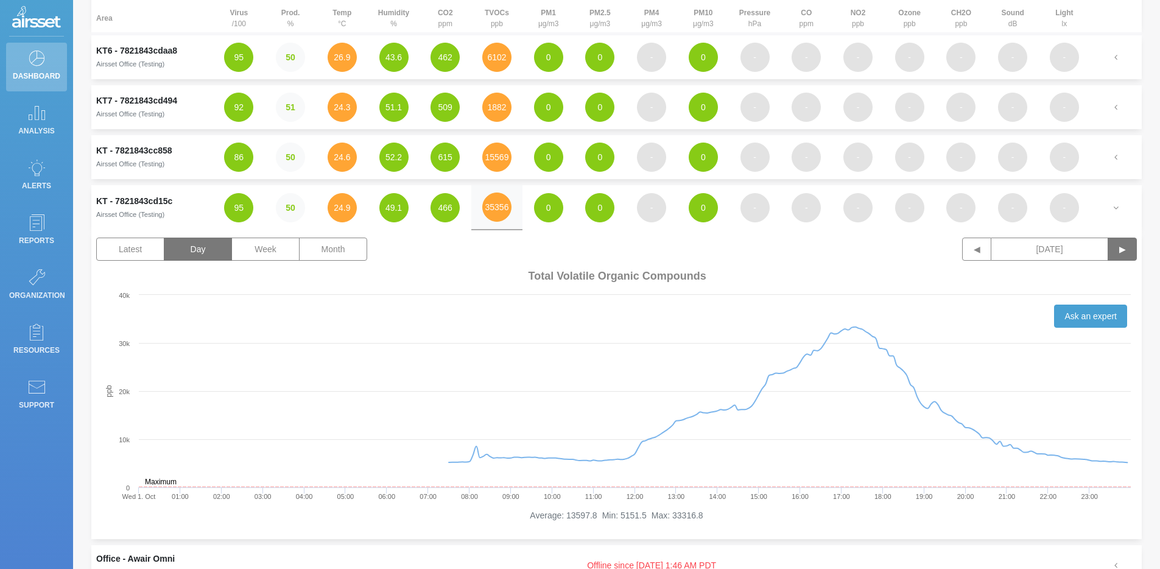
click at [1128, 252] on button "▶" at bounding box center [1122, 249] width 29 height 23
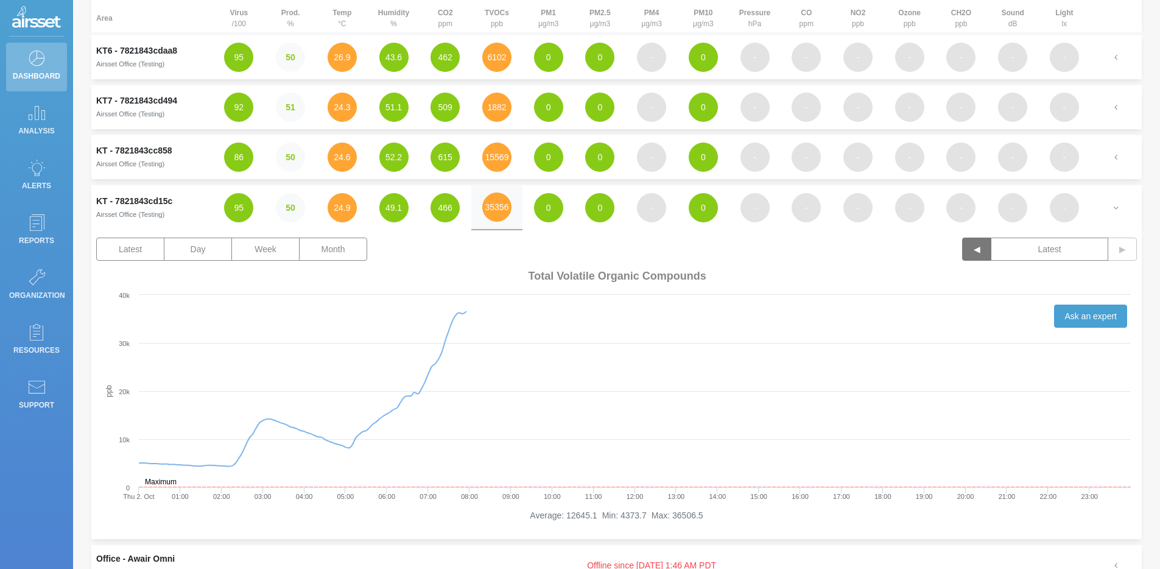
click at [979, 257] on button "◀" at bounding box center [976, 249] width 29 height 23
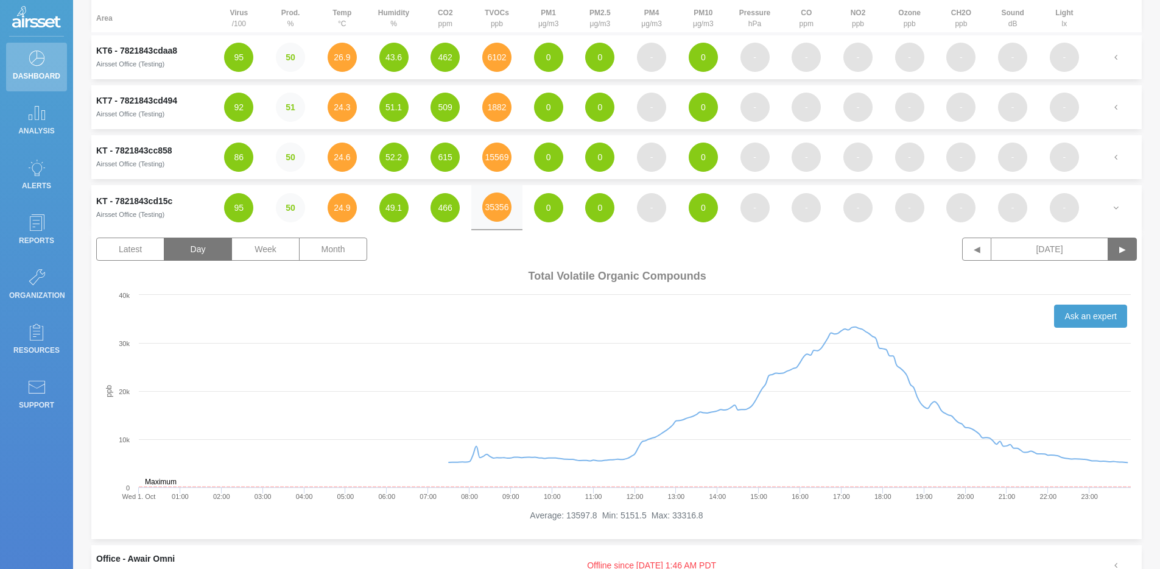
click at [1125, 251] on button "▶" at bounding box center [1122, 249] width 29 height 23
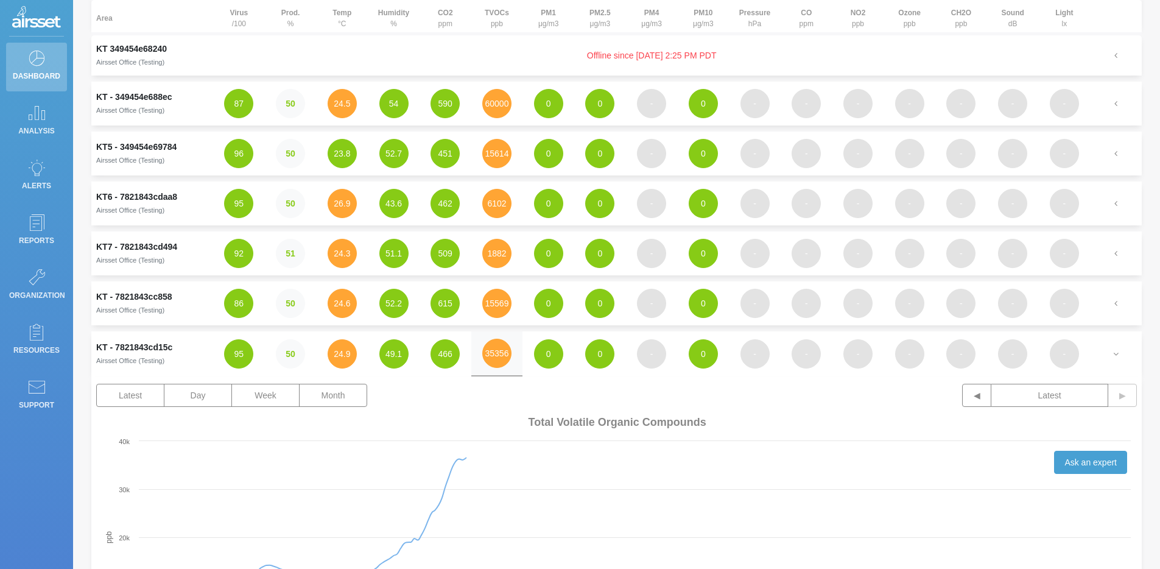
scroll to position [93, 0]
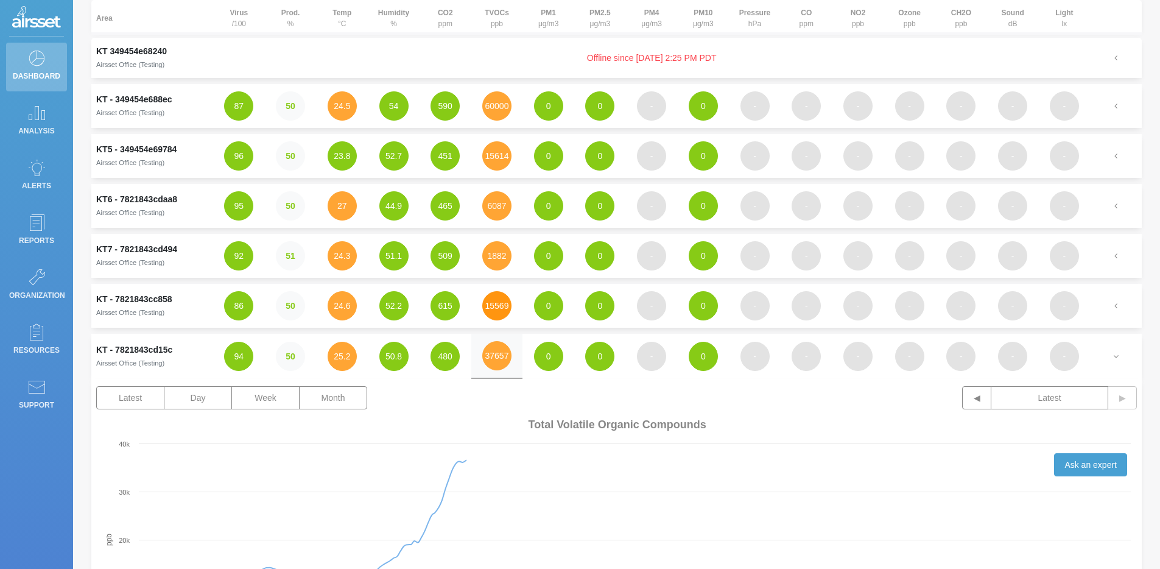
click at [500, 310] on button "15569" at bounding box center [496, 305] width 29 height 29
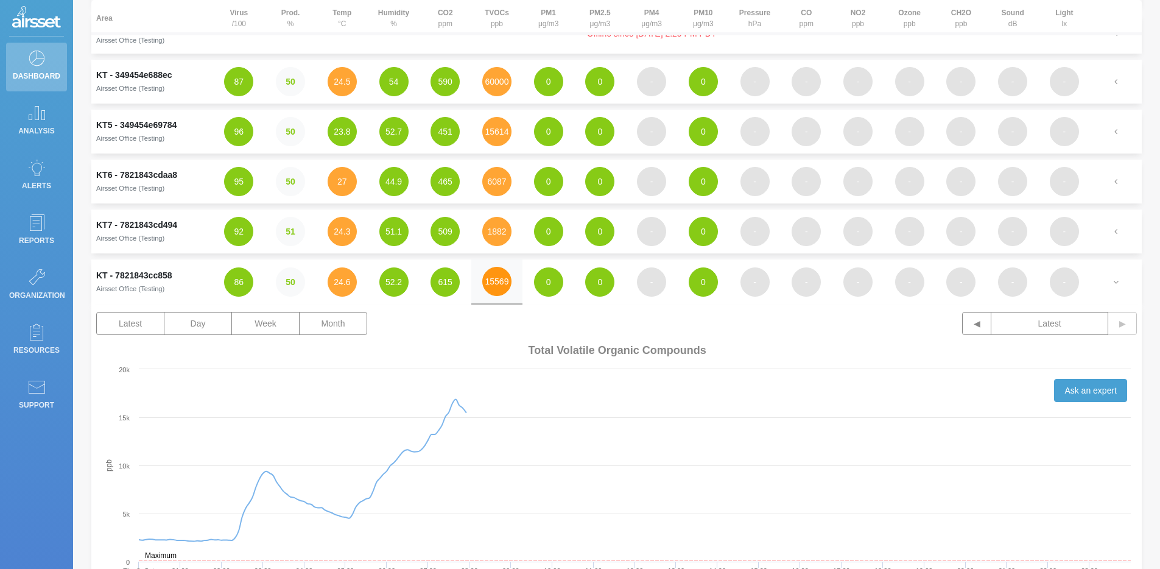
scroll to position [116, 0]
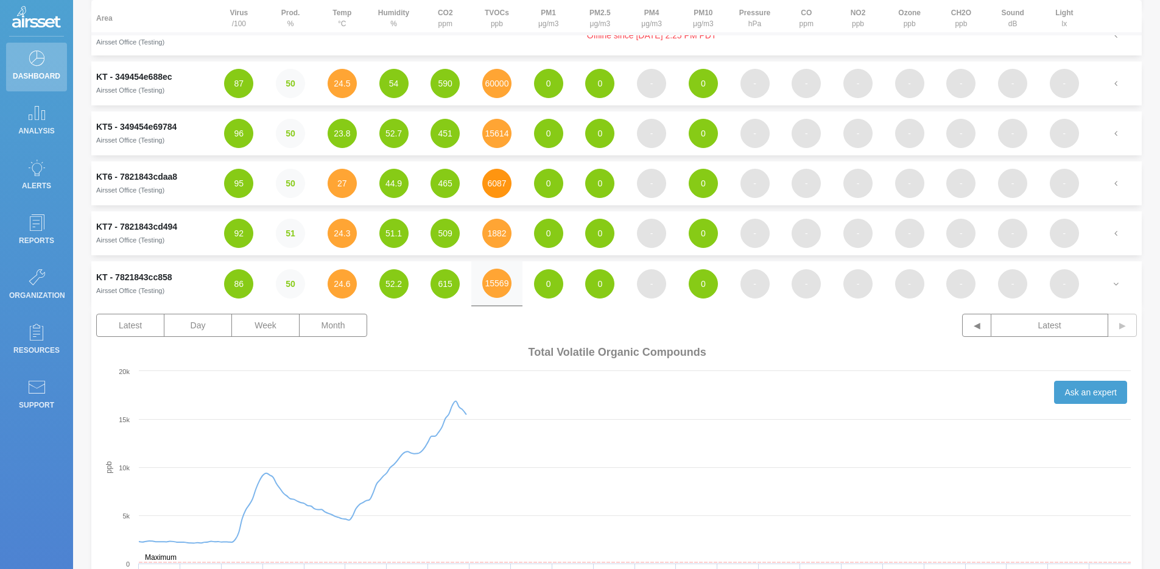
click at [503, 183] on button "6087" at bounding box center [496, 183] width 29 height 29
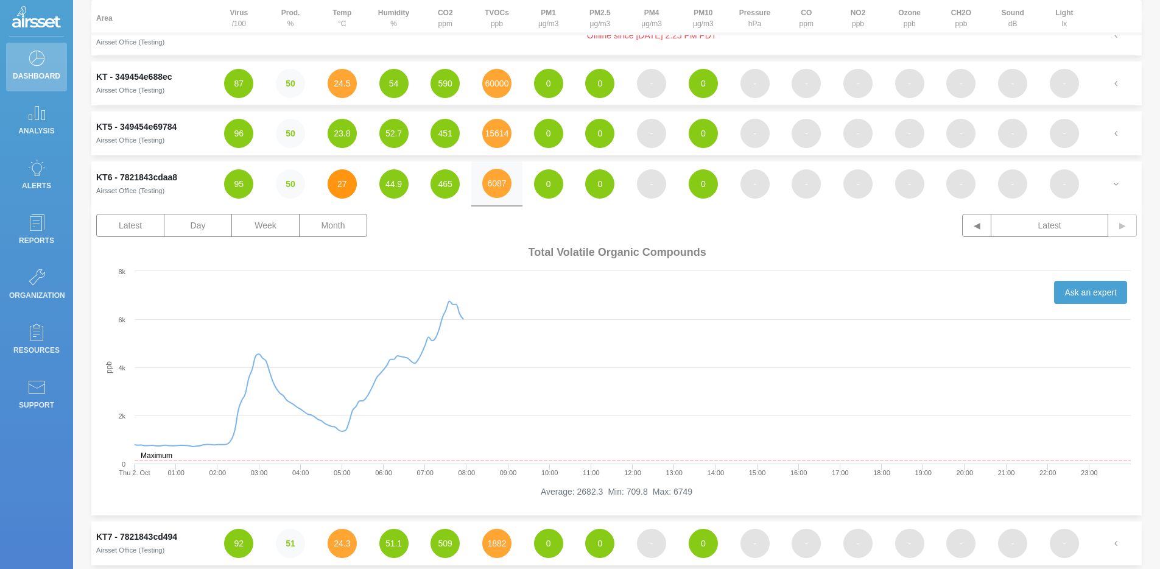
click at [345, 192] on button "27" at bounding box center [342, 183] width 29 height 29
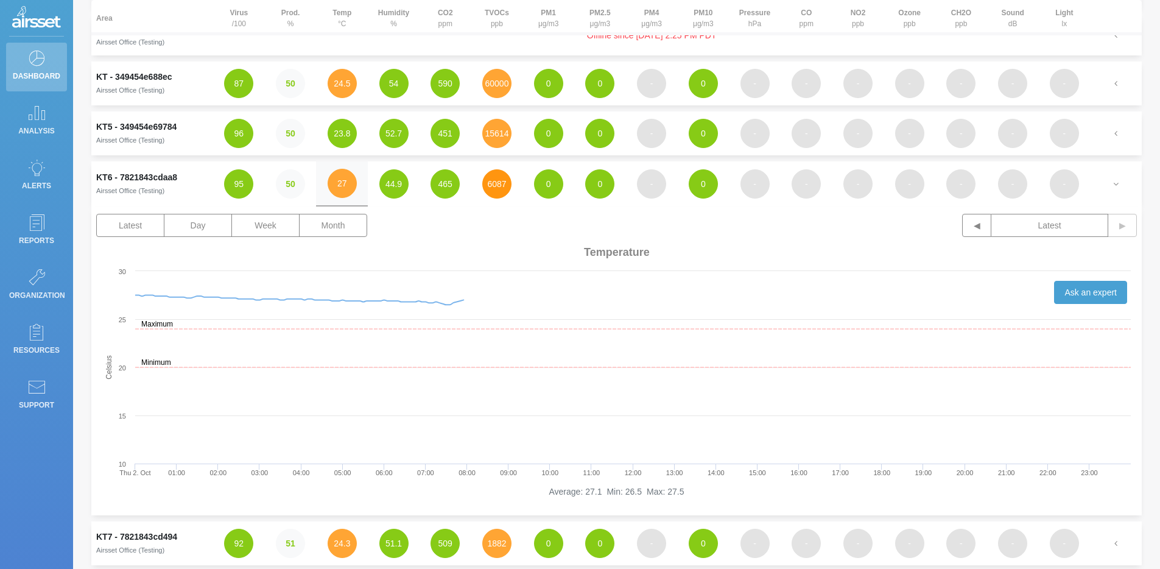
click at [498, 177] on button "6087" at bounding box center [496, 183] width 29 height 29
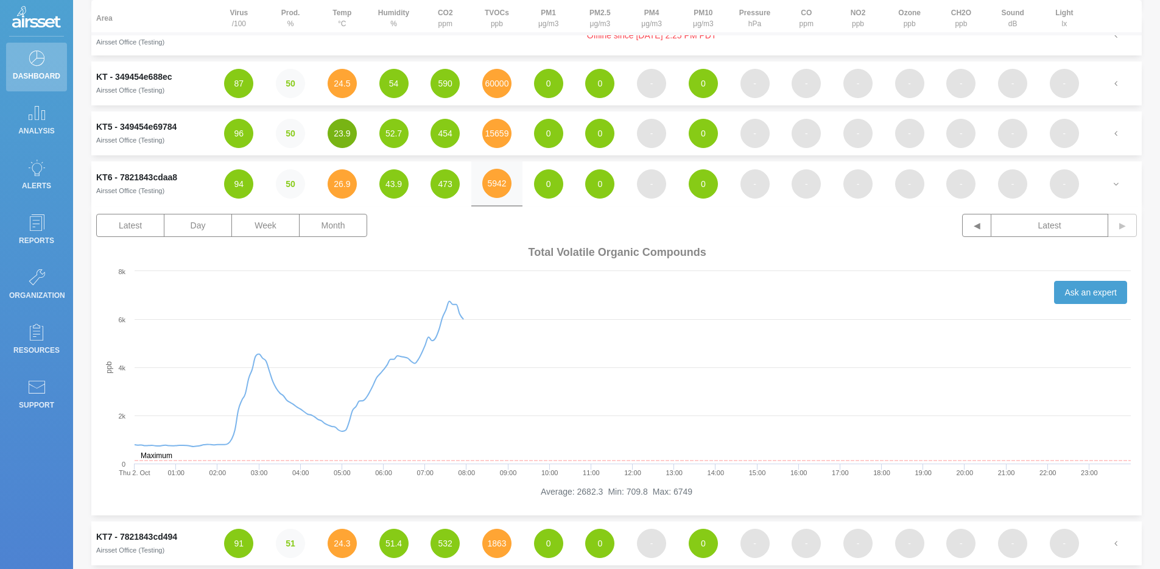
click at [343, 141] on button "23.9" at bounding box center [342, 133] width 29 height 29
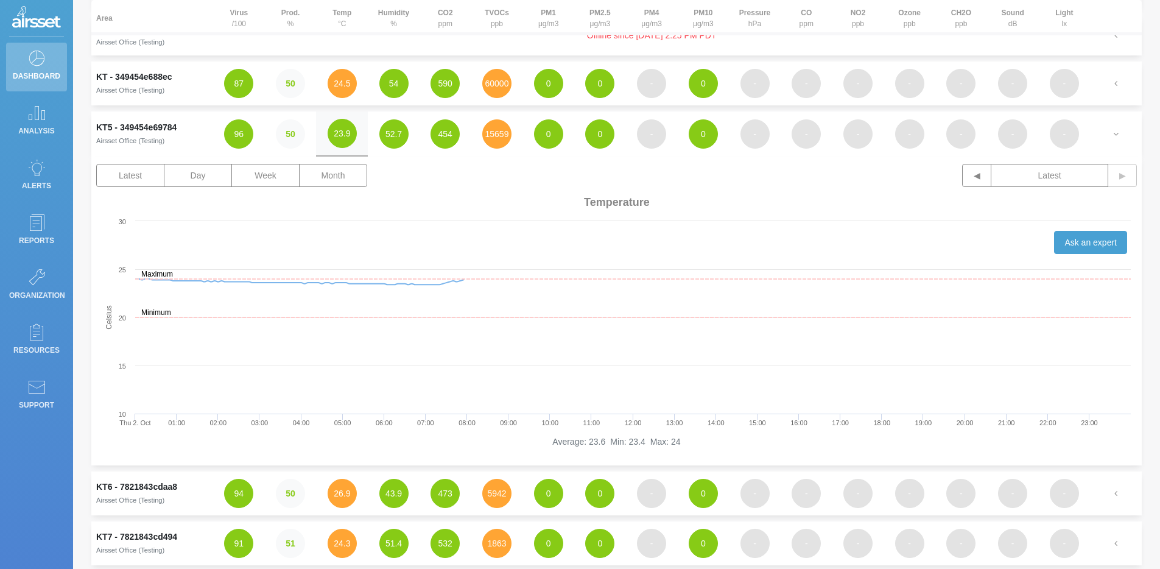
click at [355, 94] on td "24.5" at bounding box center [342, 84] width 52 height 44
click at [350, 76] on button "24.5" at bounding box center [342, 83] width 29 height 29
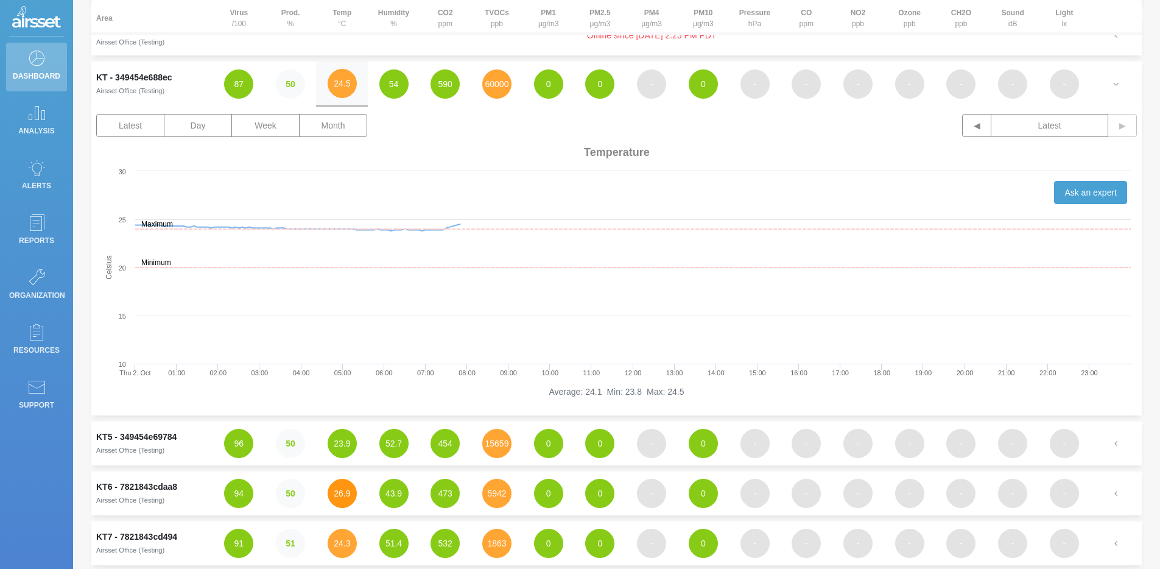
click at [336, 500] on button "26.9" at bounding box center [342, 493] width 29 height 29
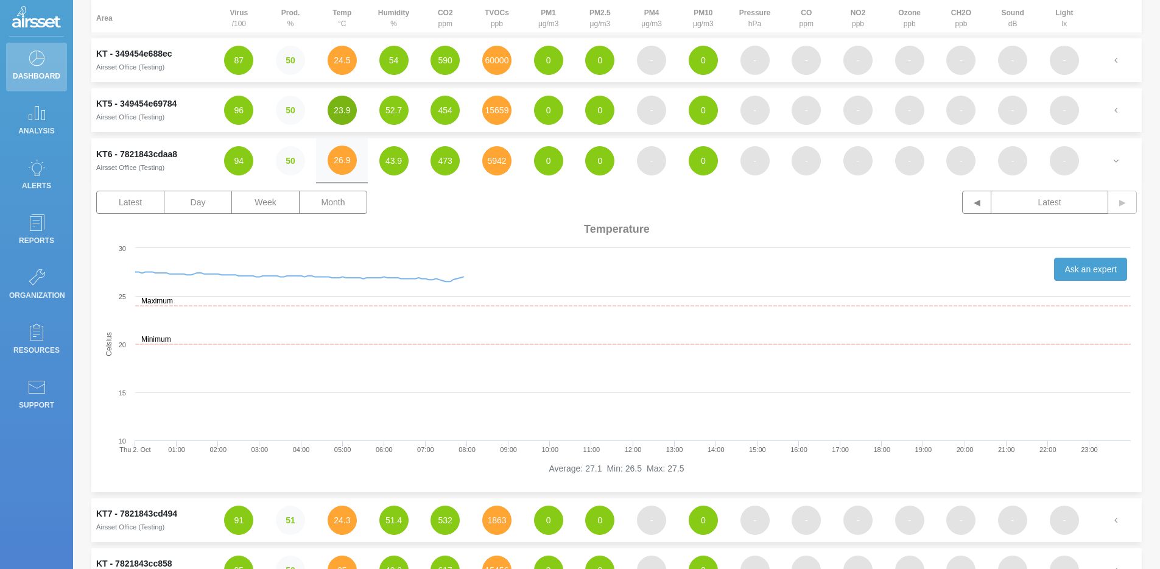
scroll to position [148, 0]
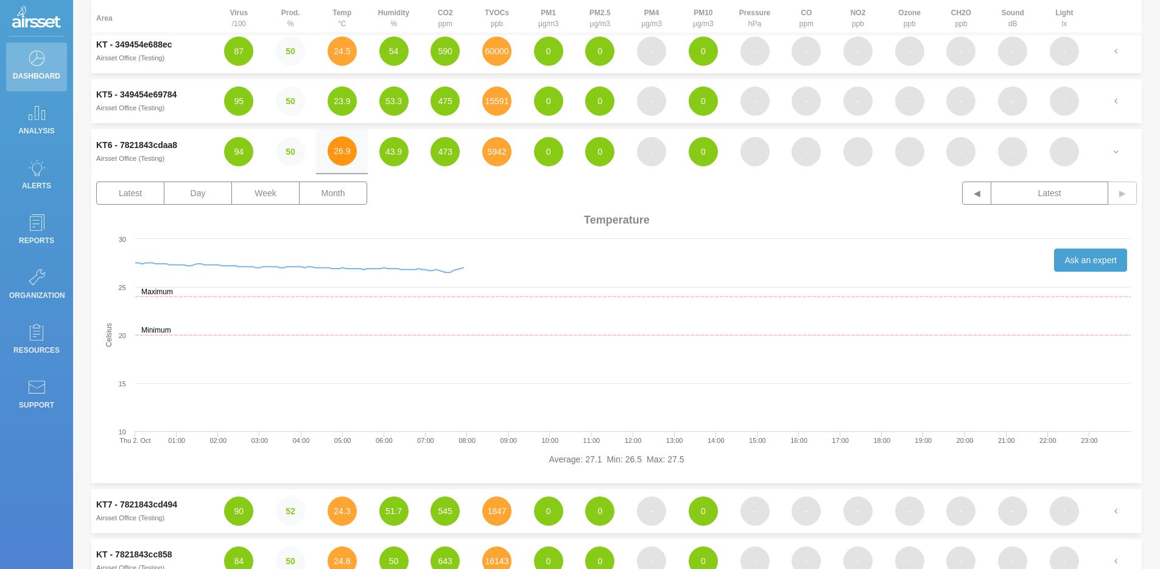
click at [349, 152] on button "26.9" at bounding box center [342, 150] width 29 height 29
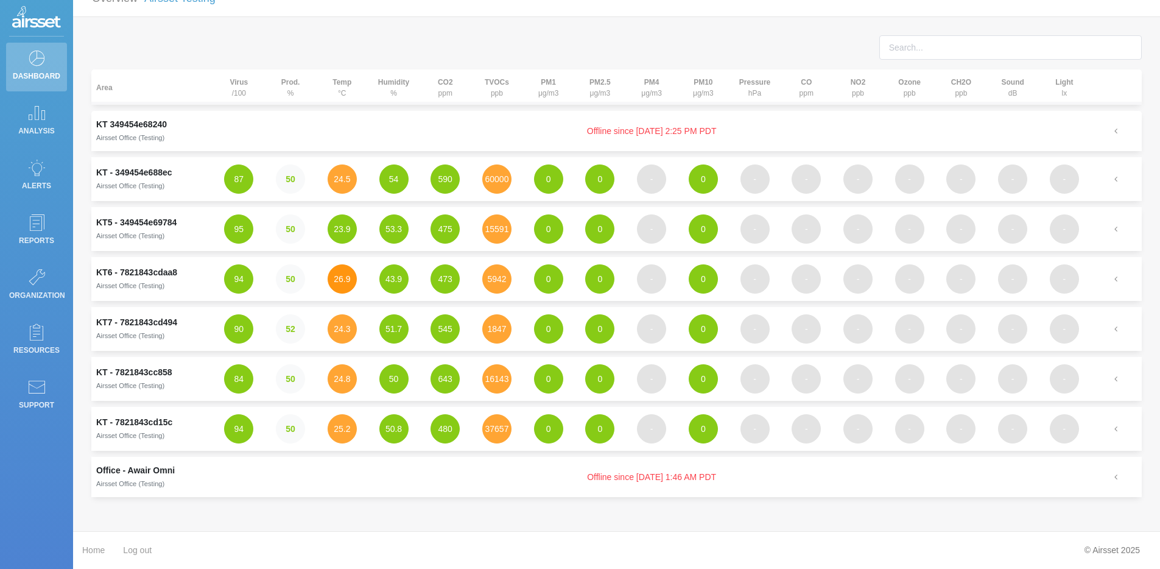
scroll to position [20, 0]
click at [507, 286] on button "5942" at bounding box center [496, 278] width 29 height 29
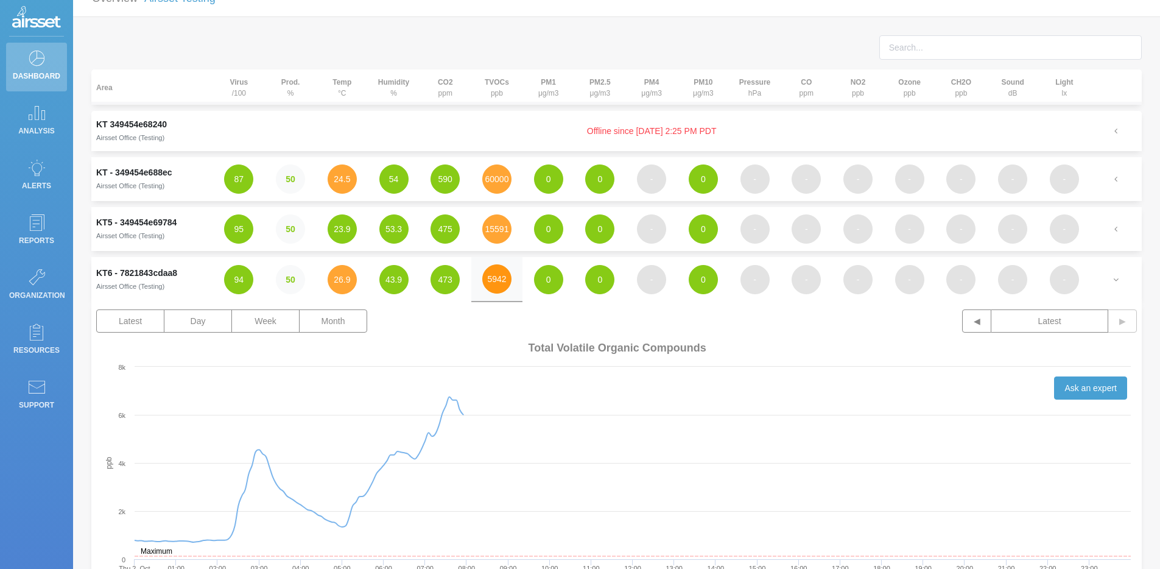
click at [507, 286] on button "5942" at bounding box center [496, 278] width 29 height 29
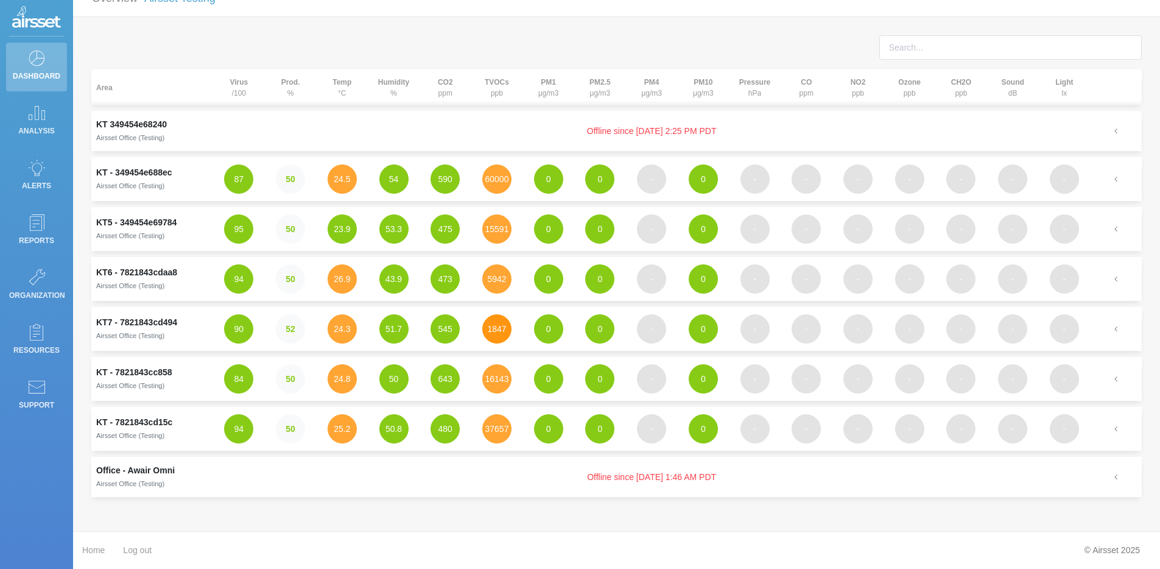
click at [495, 335] on button "1847" at bounding box center [496, 328] width 29 height 29
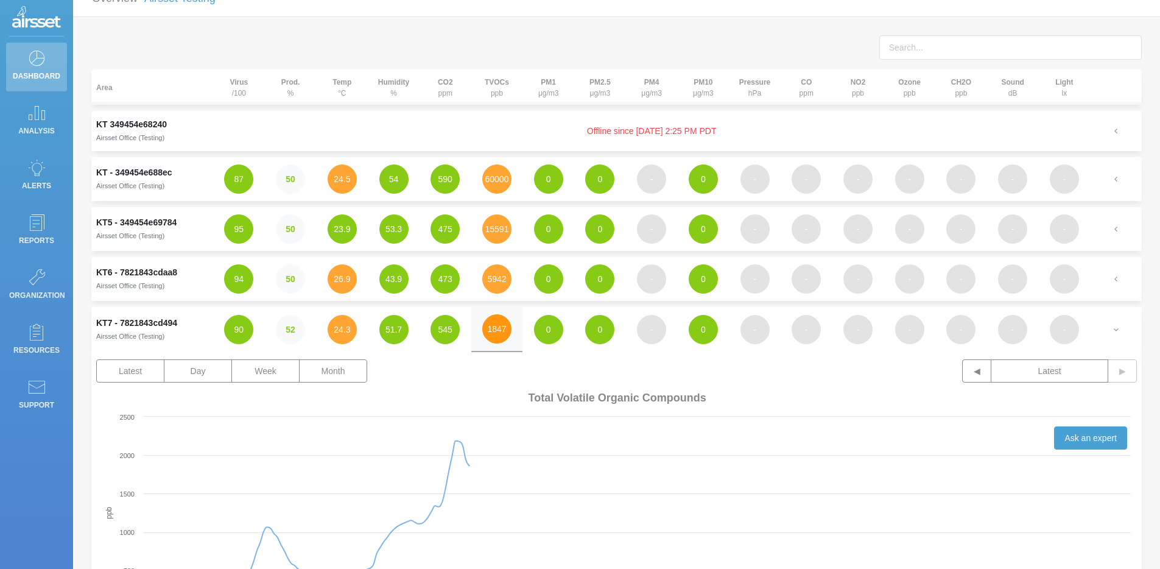
click at [495, 335] on button "1847" at bounding box center [496, 328] width 29 height 29
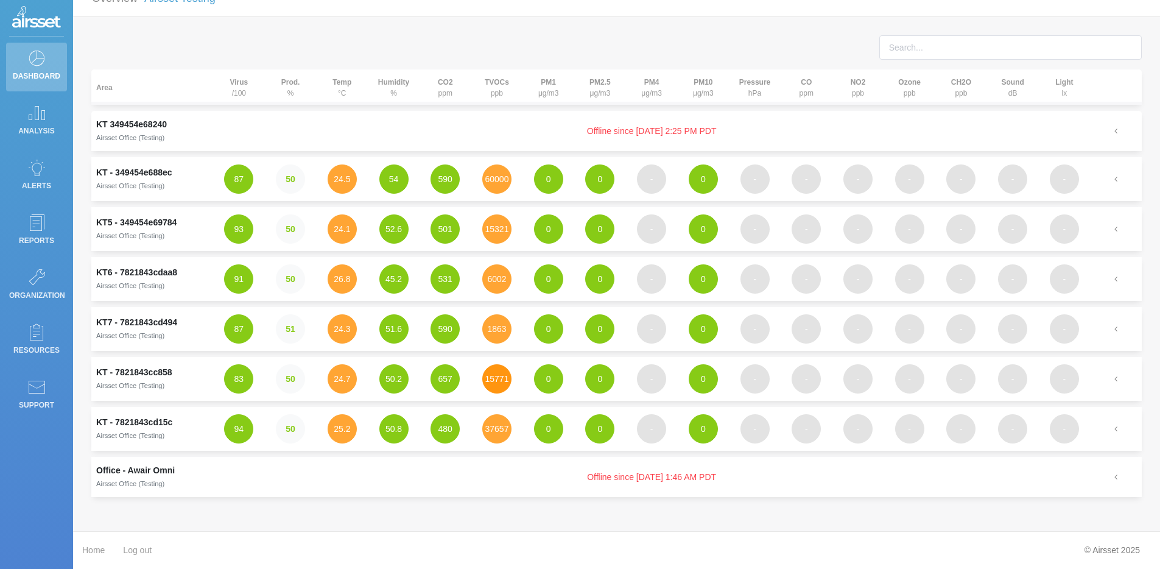
click at [501, 385] on button "15771" at bounding box center [496, 378] width 29 height 29
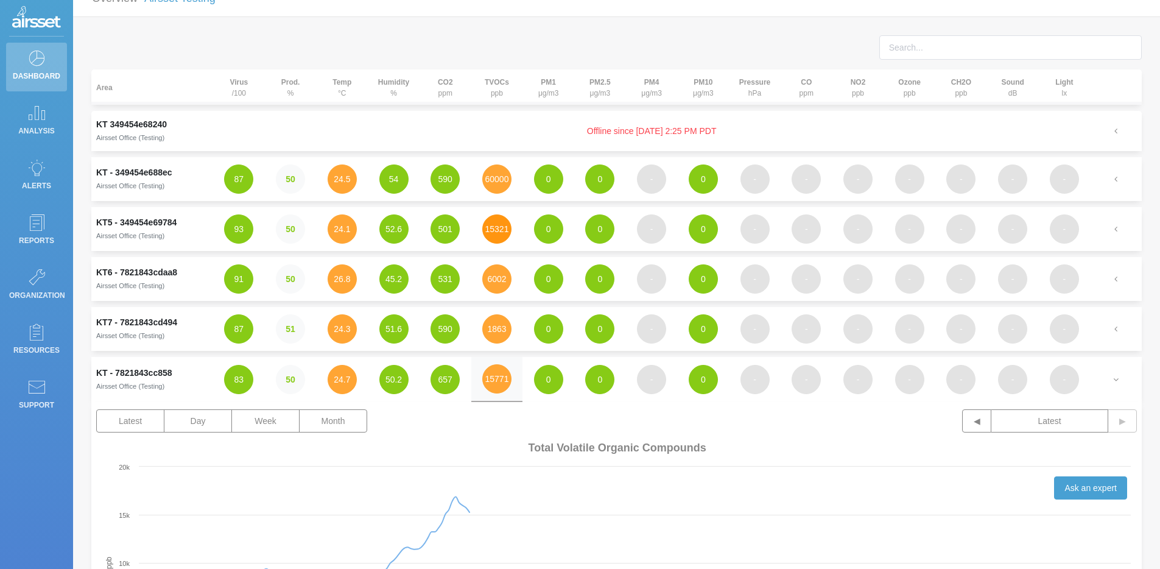
click at [495, 227] on button "15321" at bounding box center [496, 228] width 29 height 29
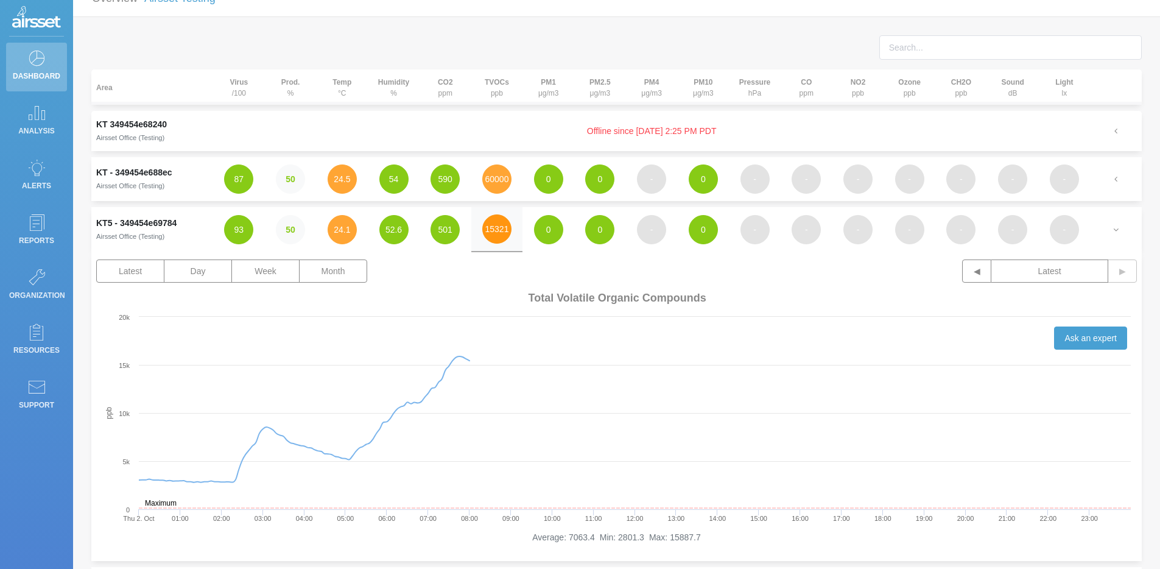
click at [501, 235] on button "15321" at bounding box center [496, 228] width 29 height 29
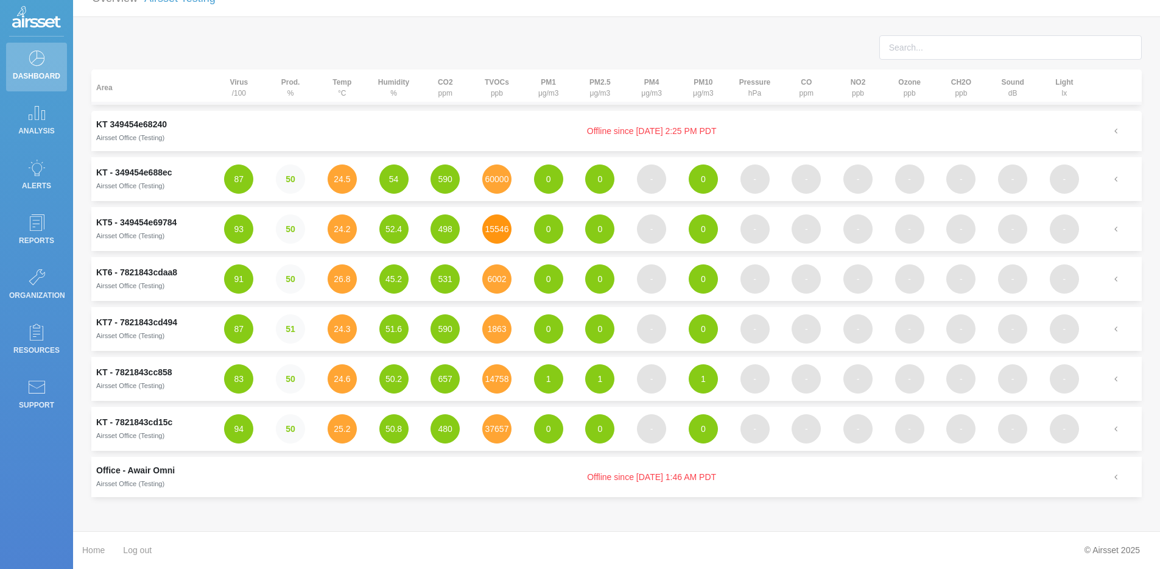
scroll to position [16, 0]
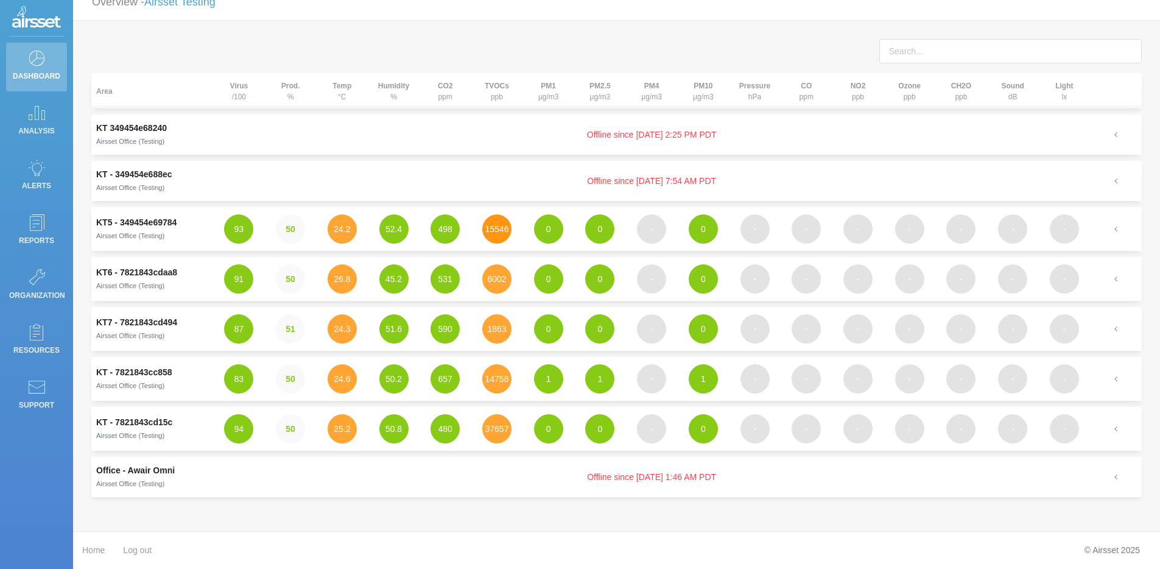
click at [482, 214] on button "15546" at bounding box center [496, 228] width 29 height 29
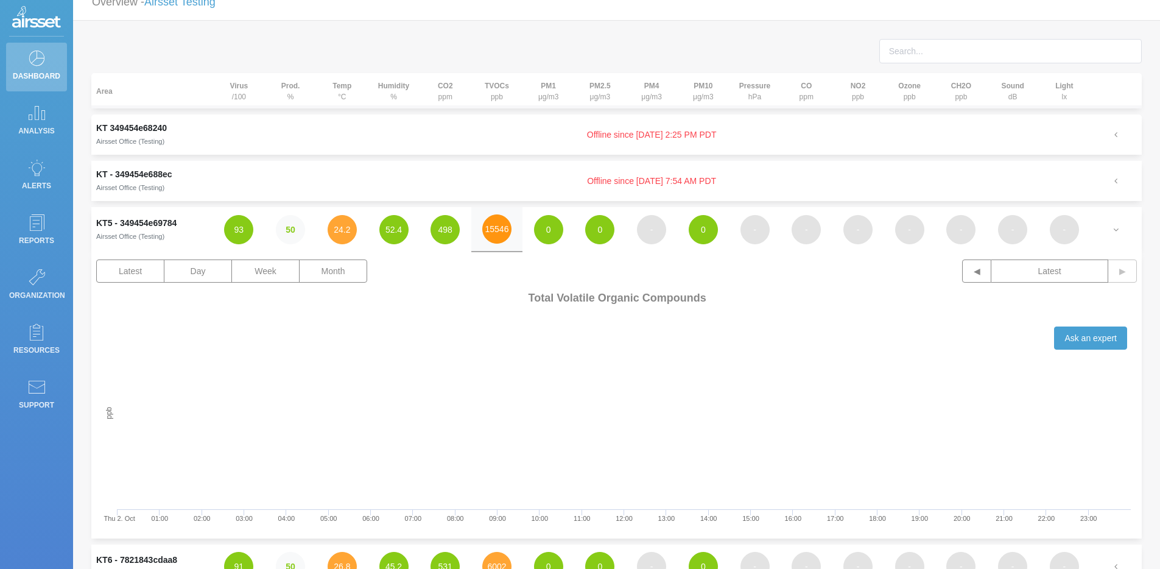
scroll to position [20, 0]
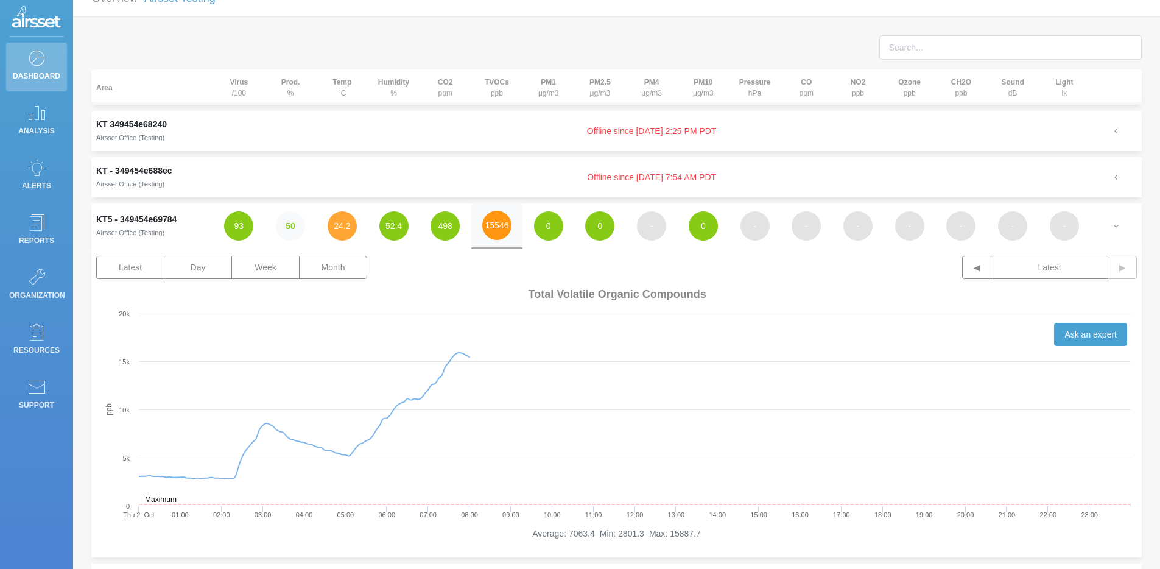
click at [482, 211] on button "15546" at bounding box center [496, 225] width 29 height 29
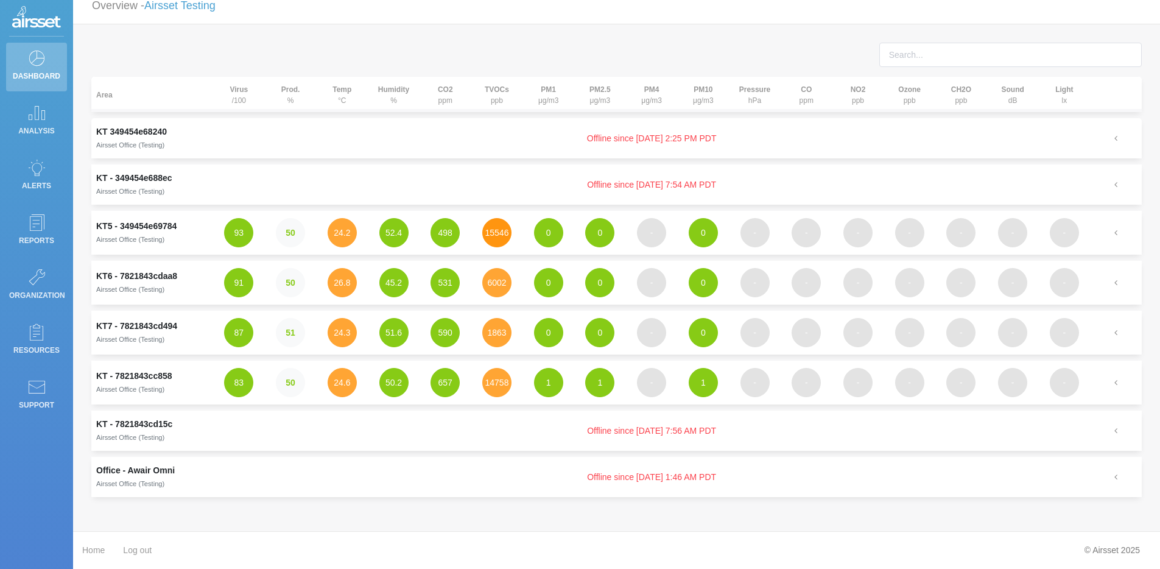
scroll to position [13, 0]
click at [482, 218] on button "15546" at bounding box center [496, 232] width 29 height 29
